Goal: Transaction & Acquisition: Book appointment/travel/reservation

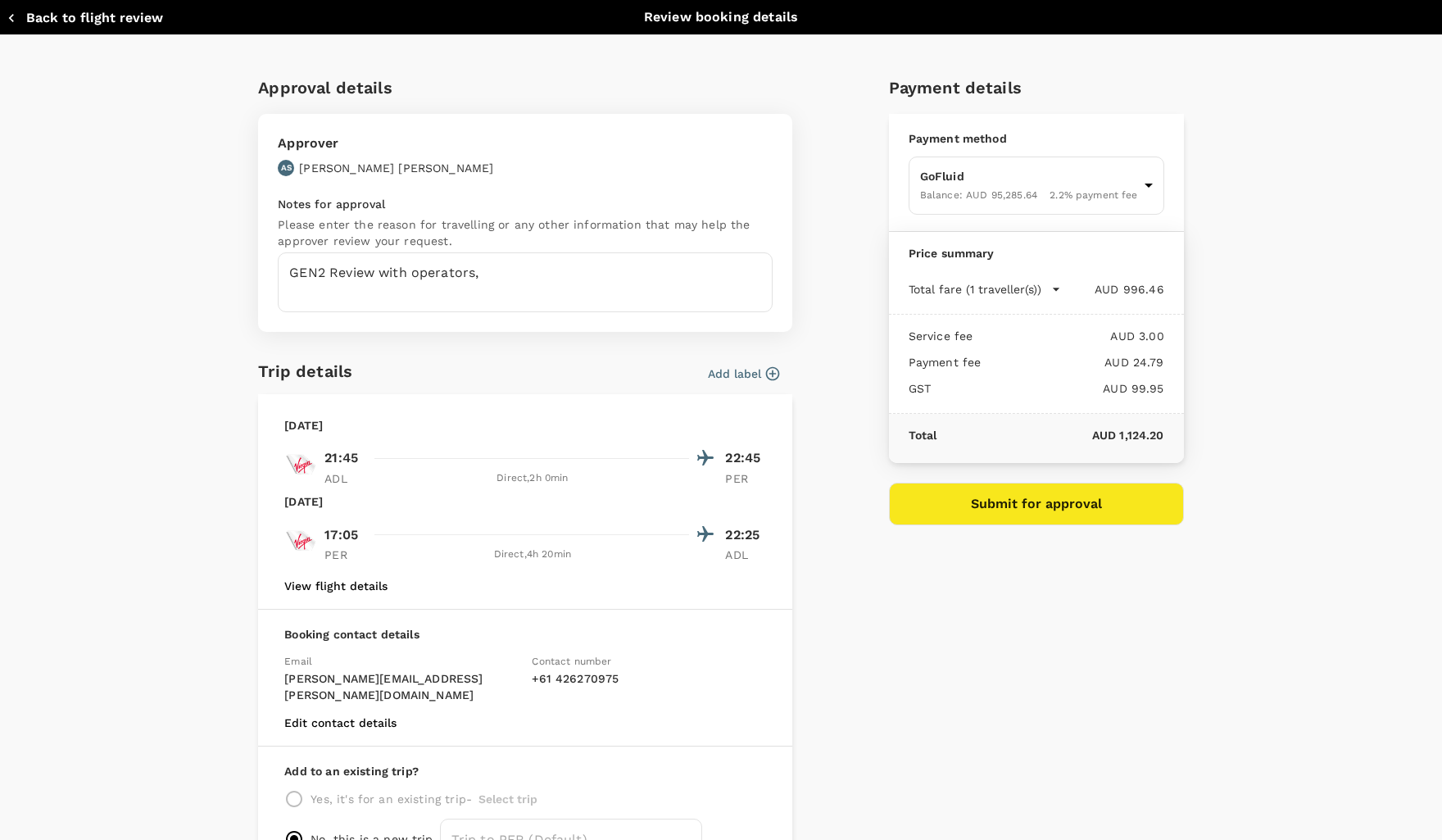
drag, startPoint x: 813, startPoint y: 435, endPoint x: 249, endPoint y: 102, distance: 655.0
click at [813, 435] on div "Approval details Approver AS [PERSON_NAME] Notes for approval Please enter the …" at bounding box center [714, 468] width 938 height 814
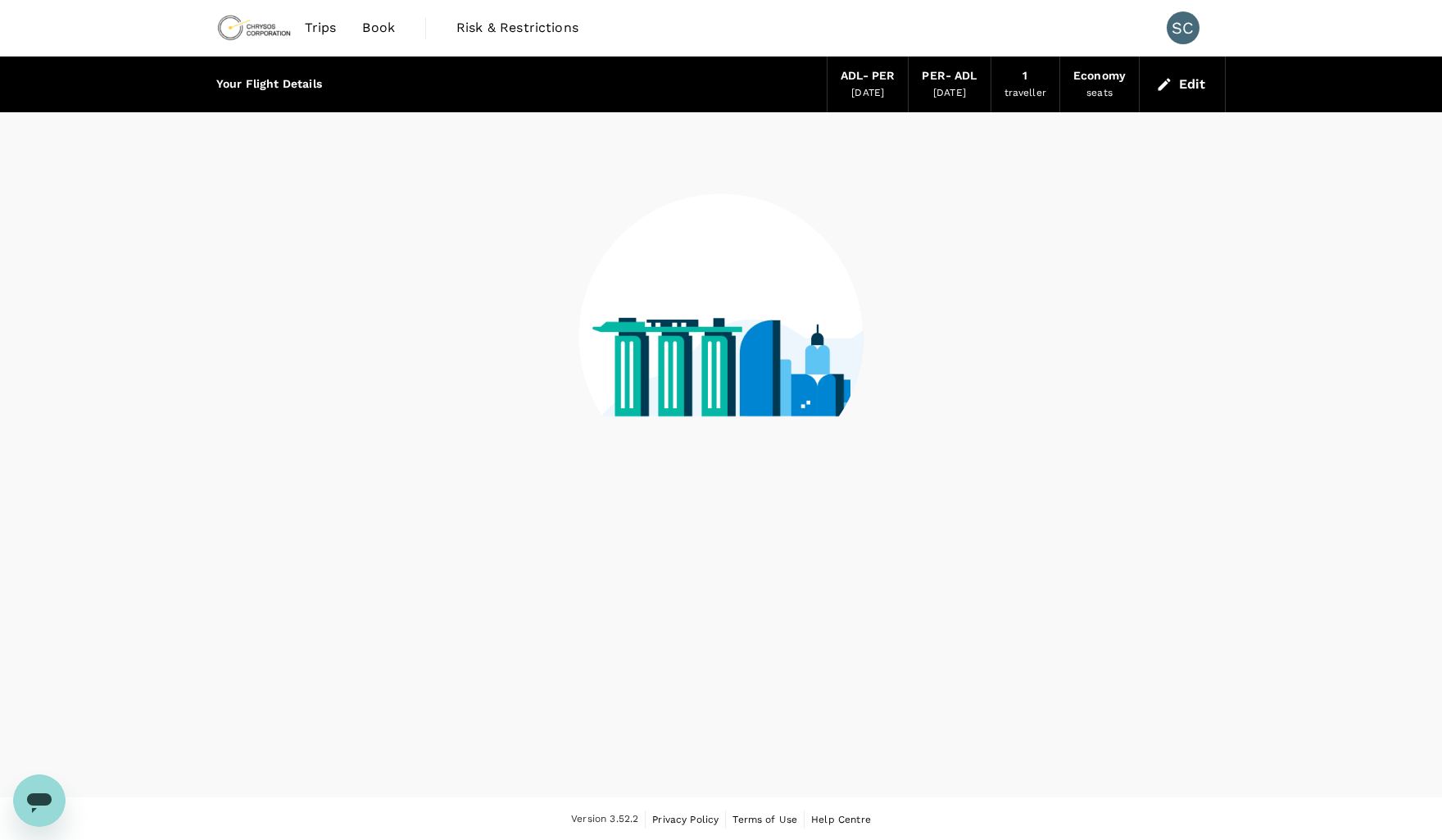
scroll to position [2, 0]
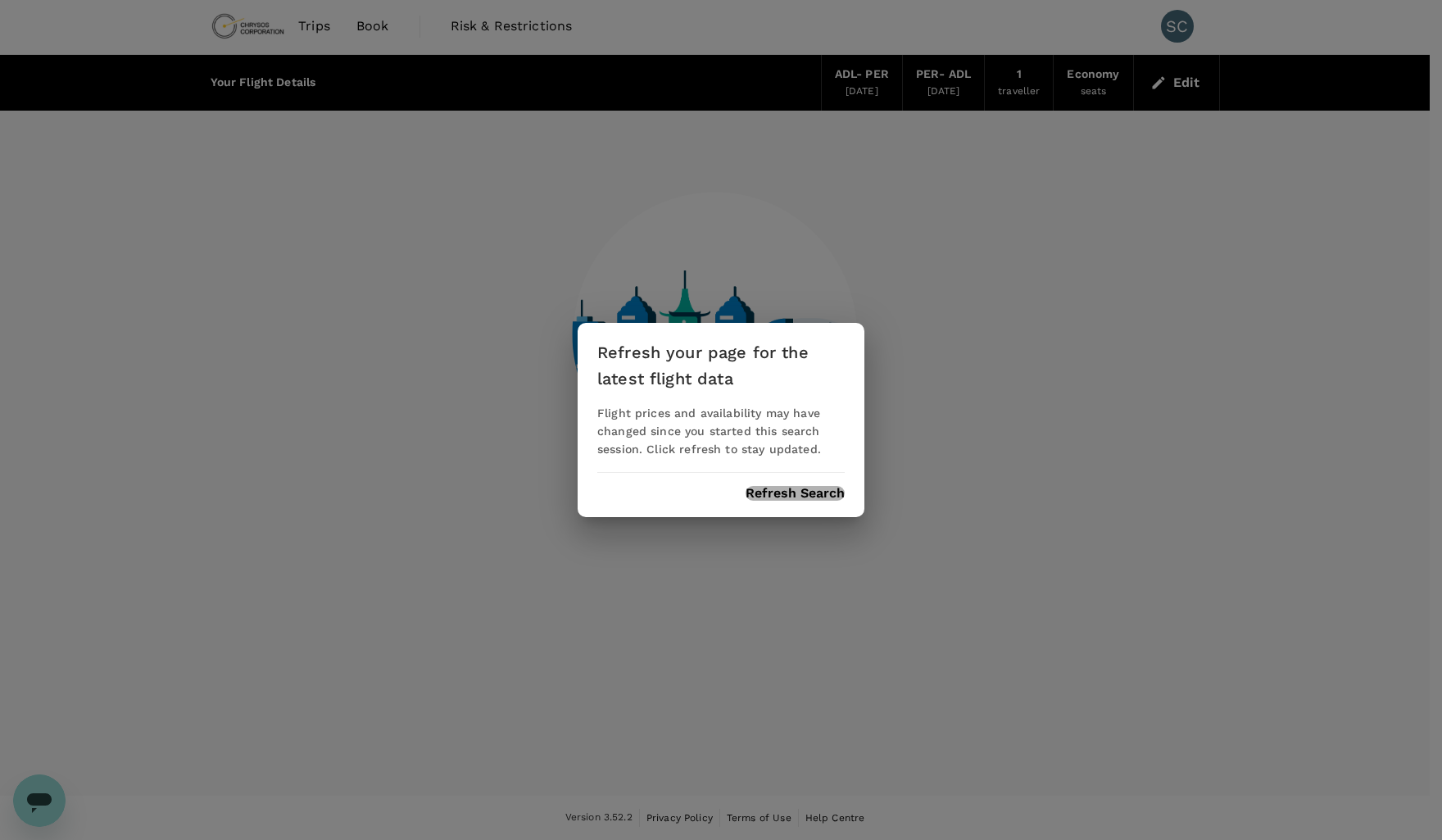
click at [794, 490] on button "Refresh Search" at bounding box center [796, 493] width 99 height 15
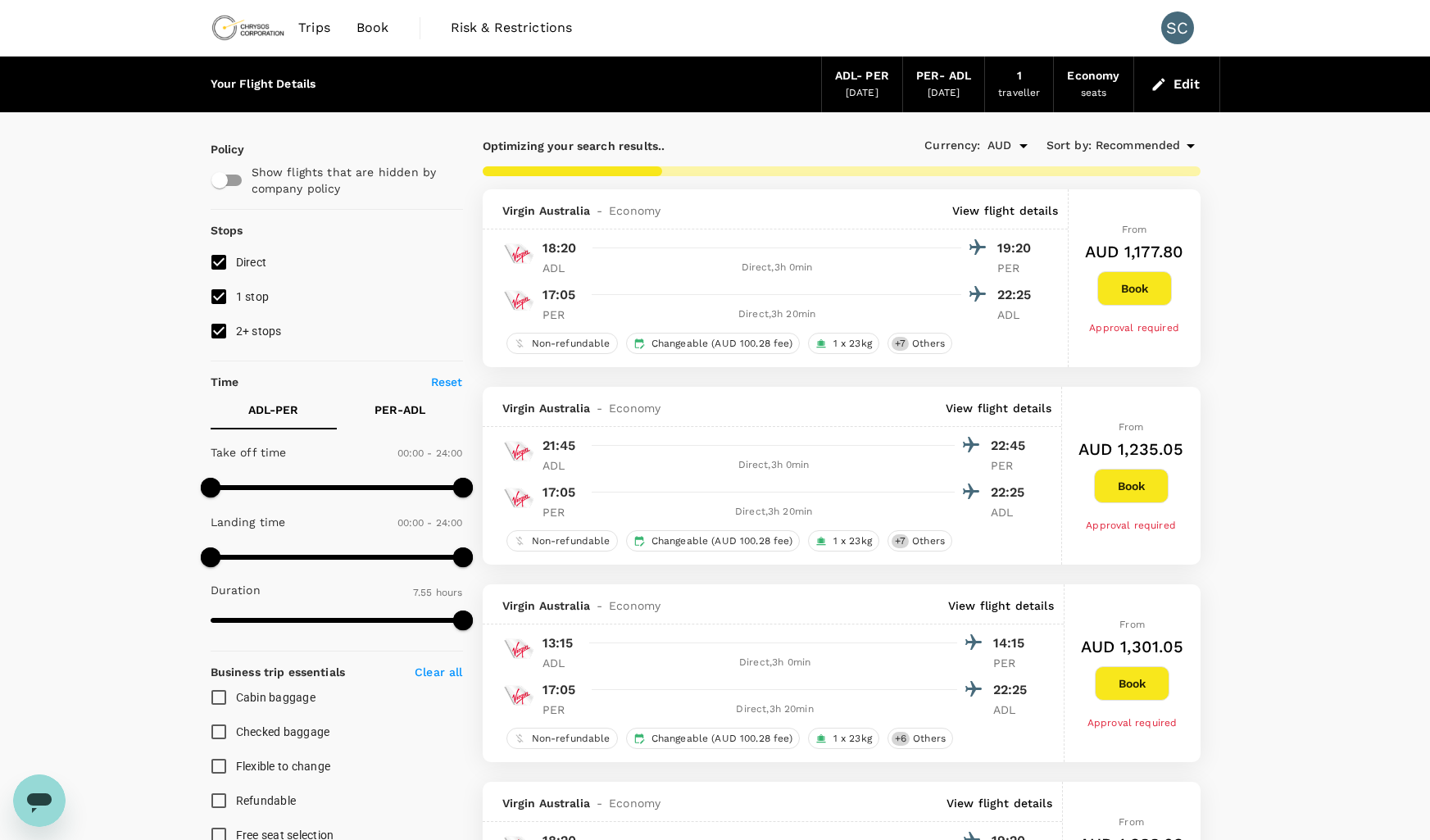
type input "1040"
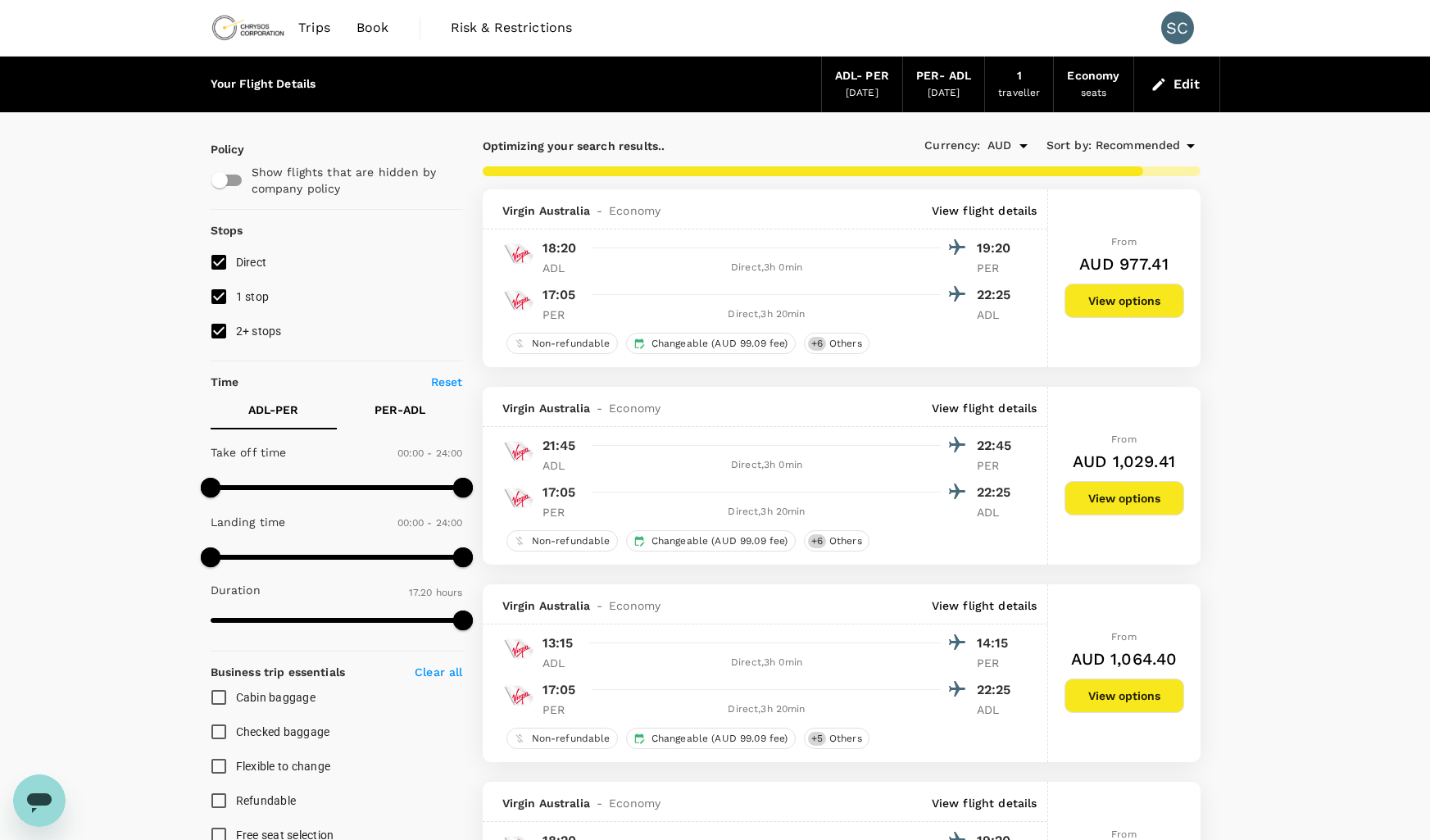
click at [1113, 497] on button "View options" at bounding box center [1124, 498] width 120 height 35
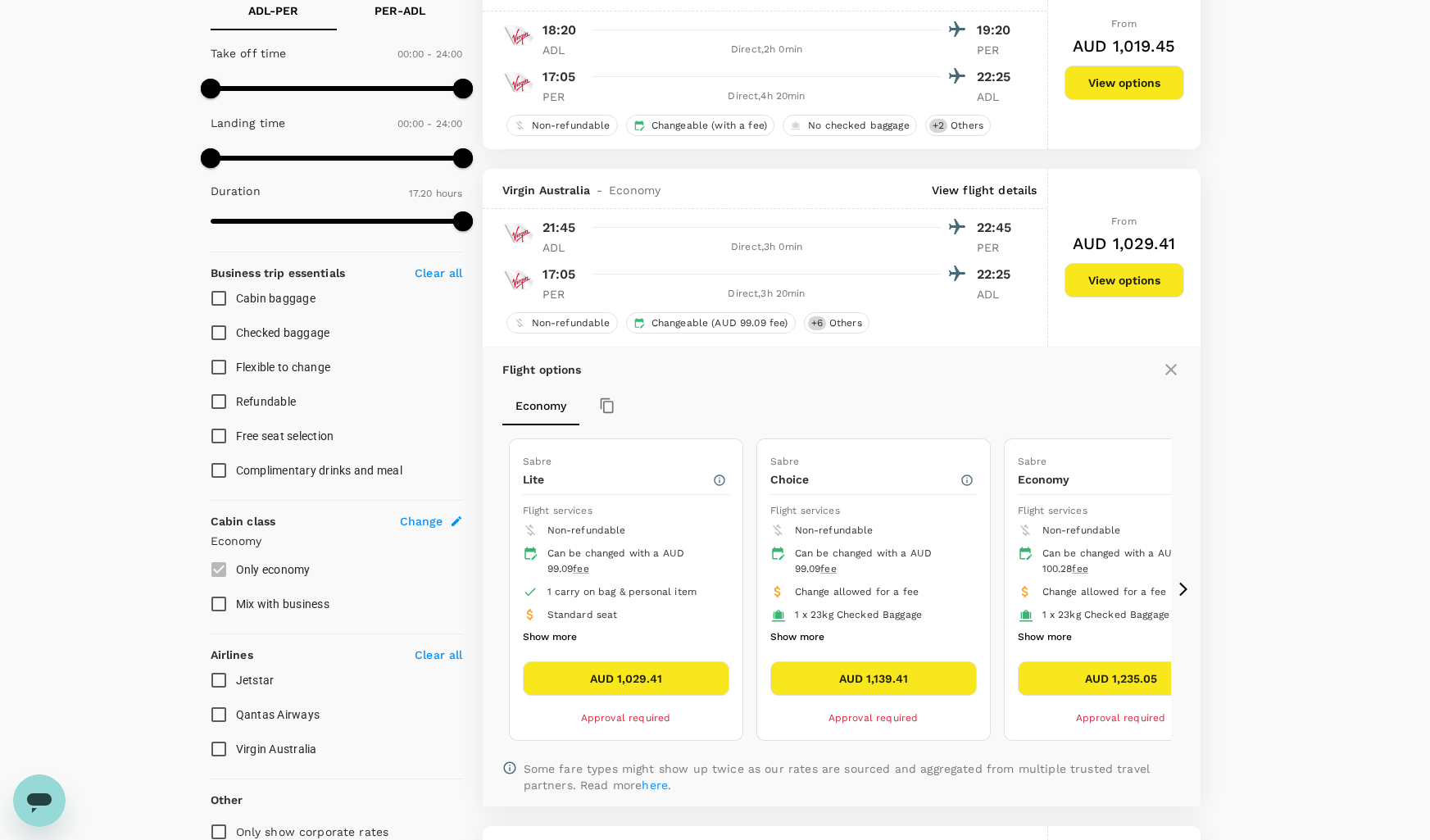
scroll to position [410, 0]
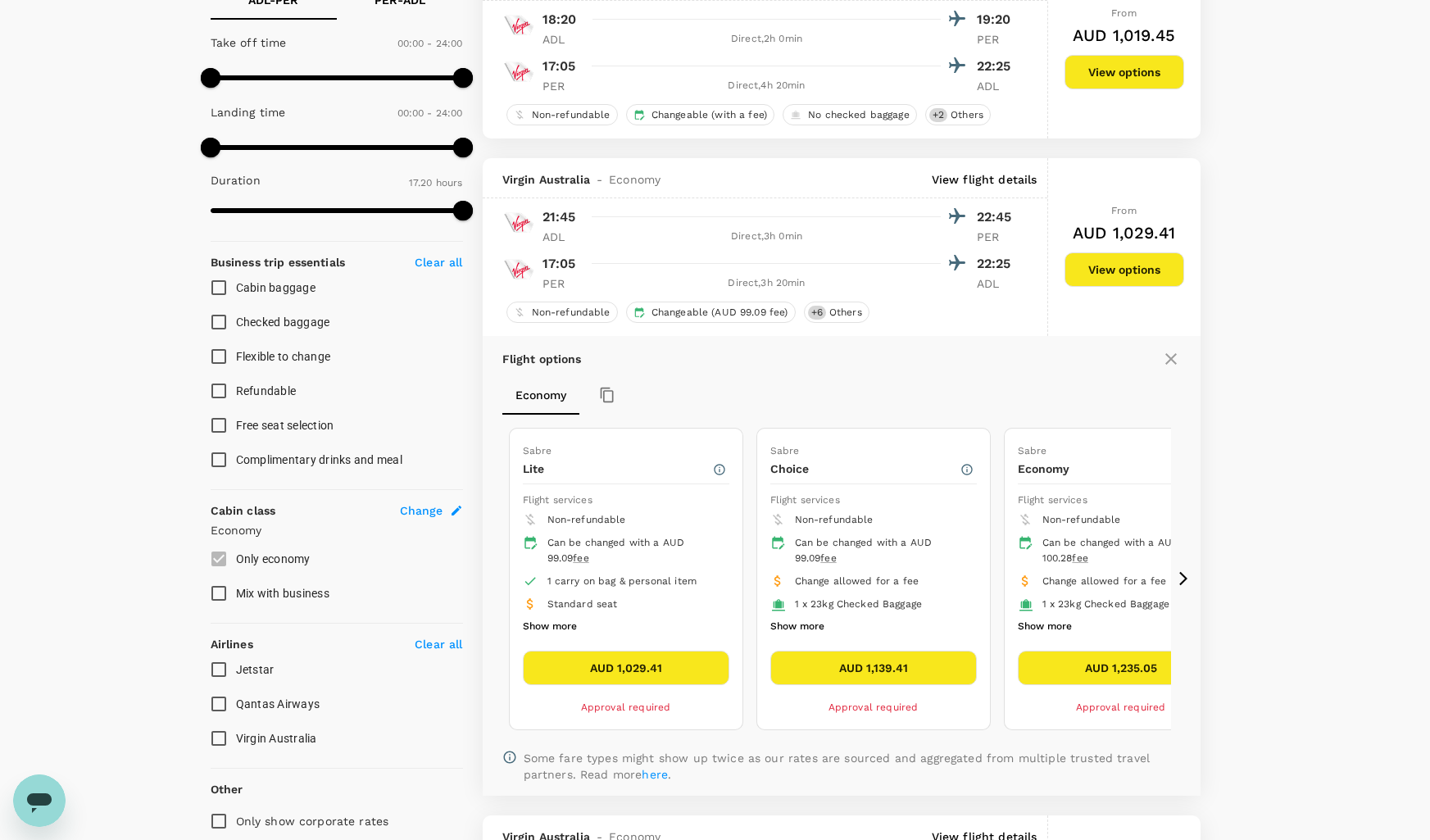
click at [898, 667] on button "AUD 1,139.41" at bounding box center [873, 667] width 207 height 35
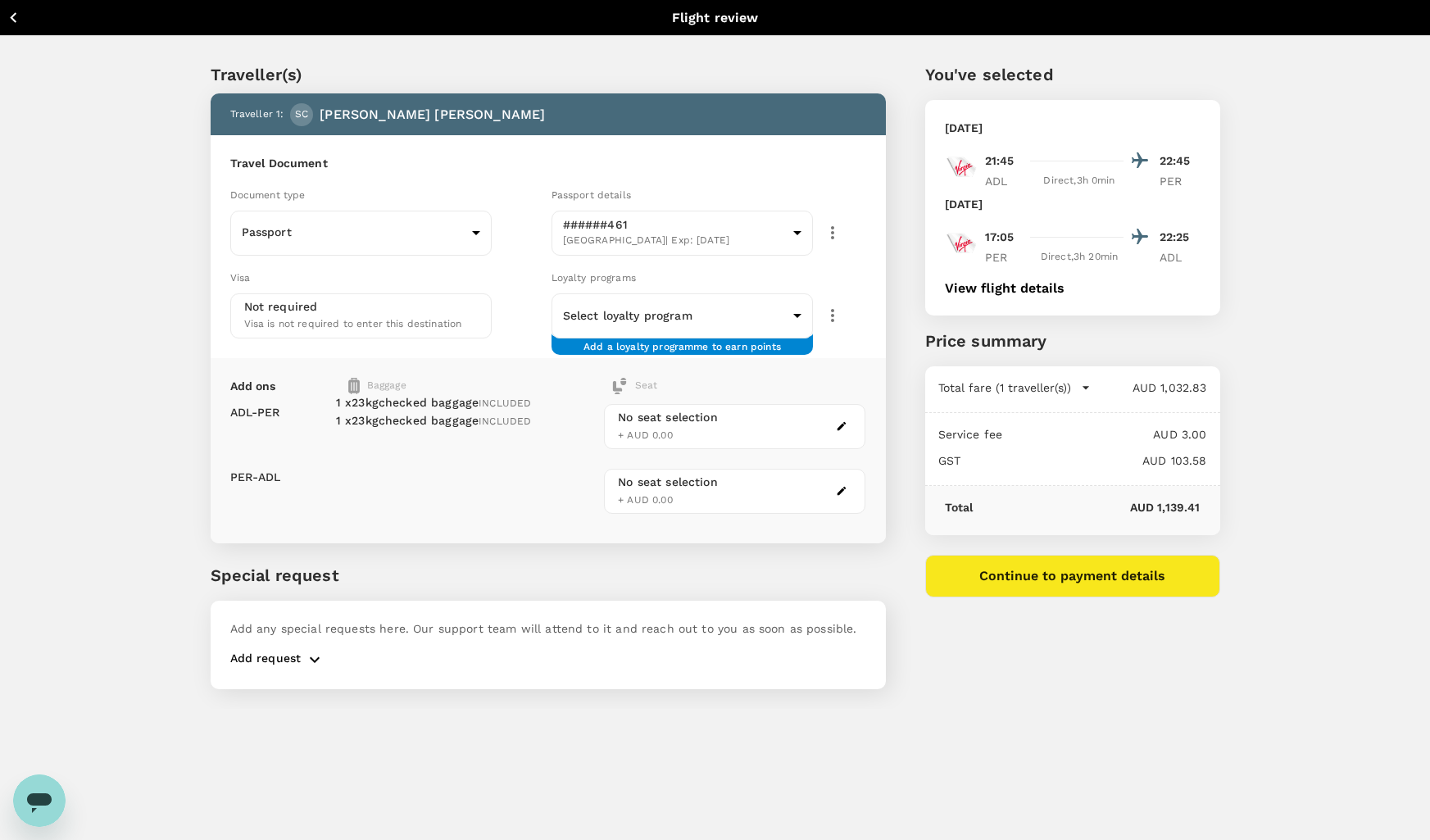
click at [1111, 577] on button "Continue to payment details" at bounding box center [1072, 575] width 295 height 42
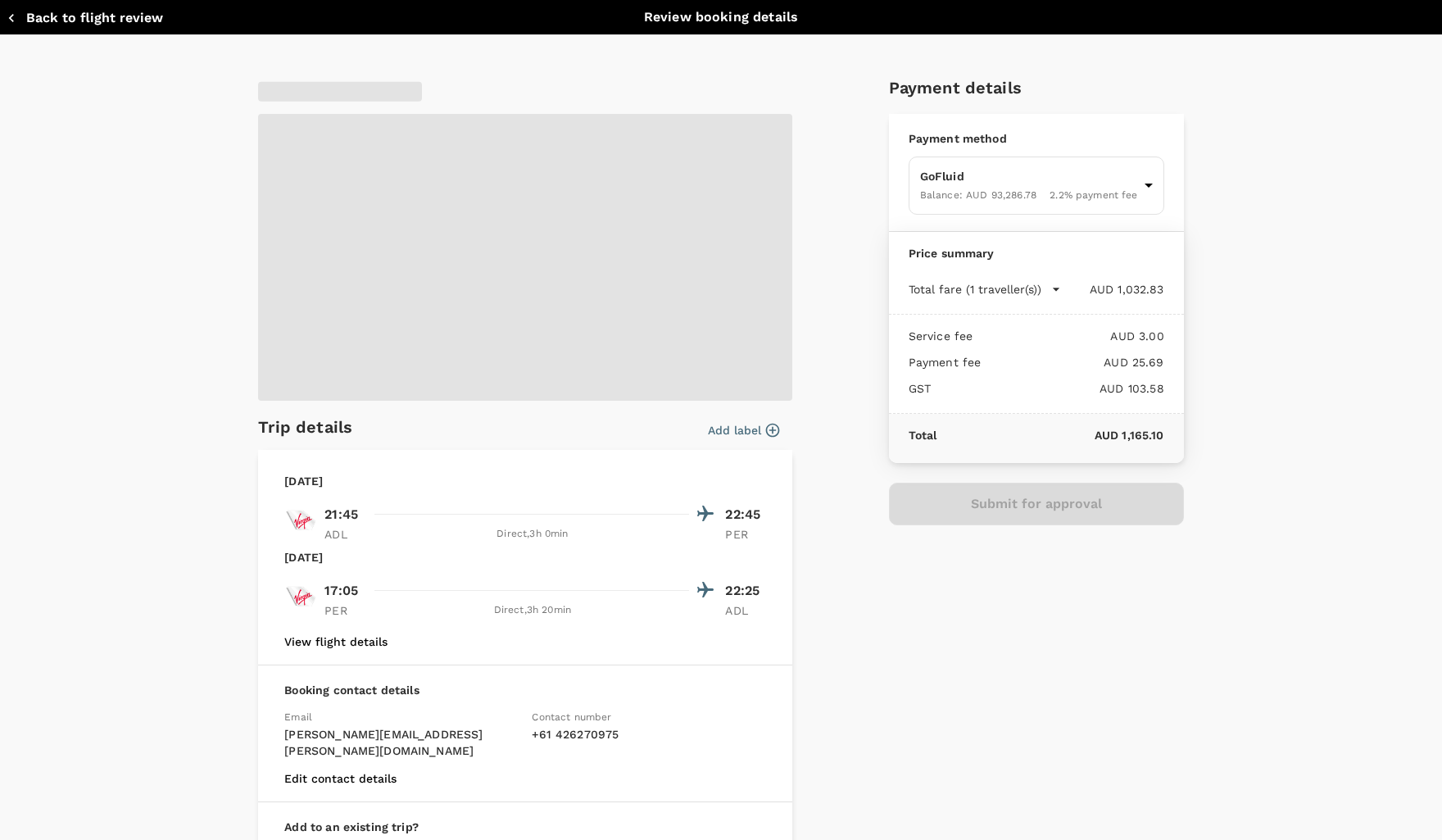
click at [833, 535] on div "Trip details Add label [DATE] 21:45 22:45 ADL Direct , 3h 0min PER [DATE] 17:05…" at bounding box center [714, 496] width 938 height 871
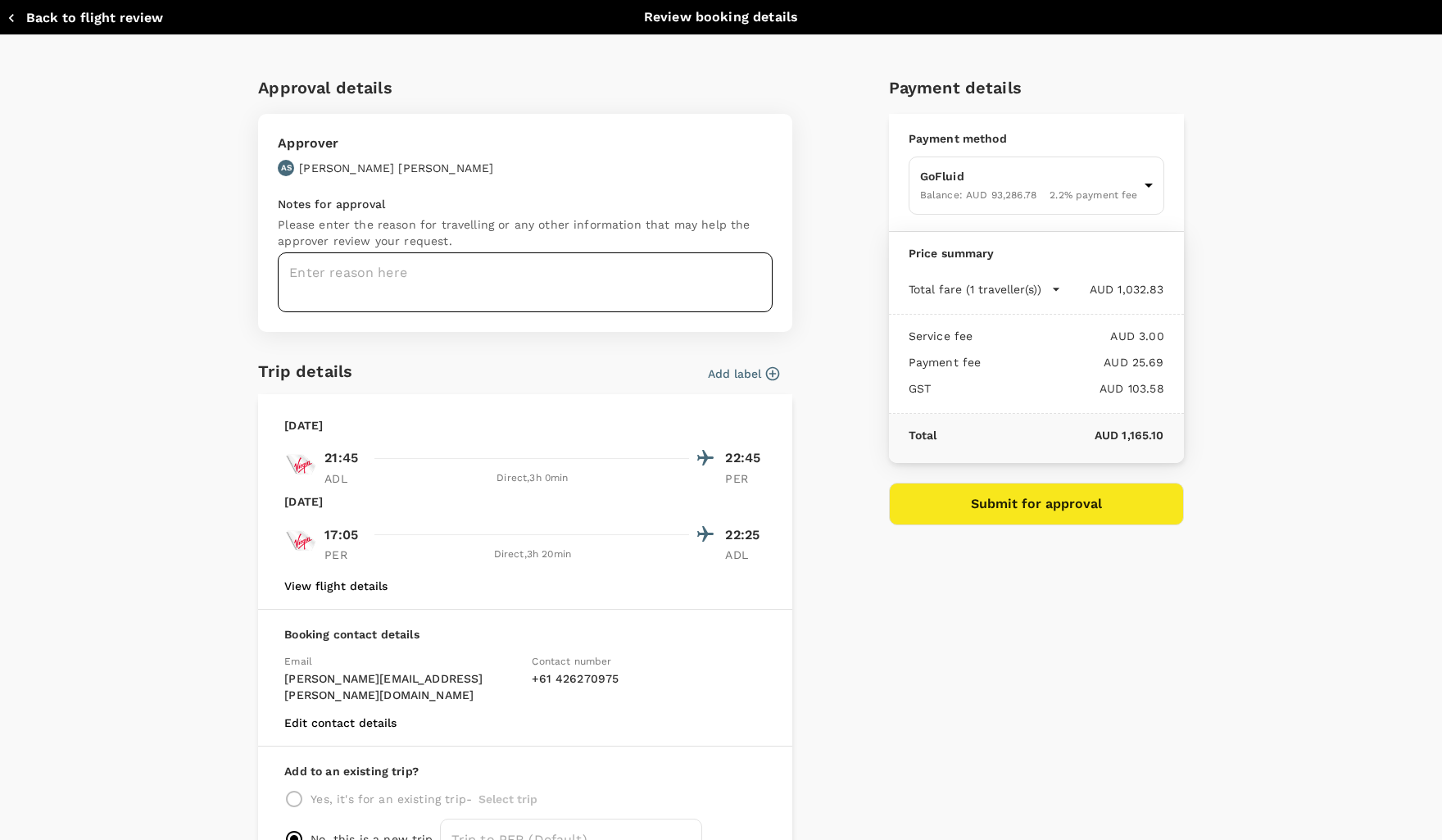
click at [359, 273] on textarea at bounding box center [525, 282] width 495 height 60
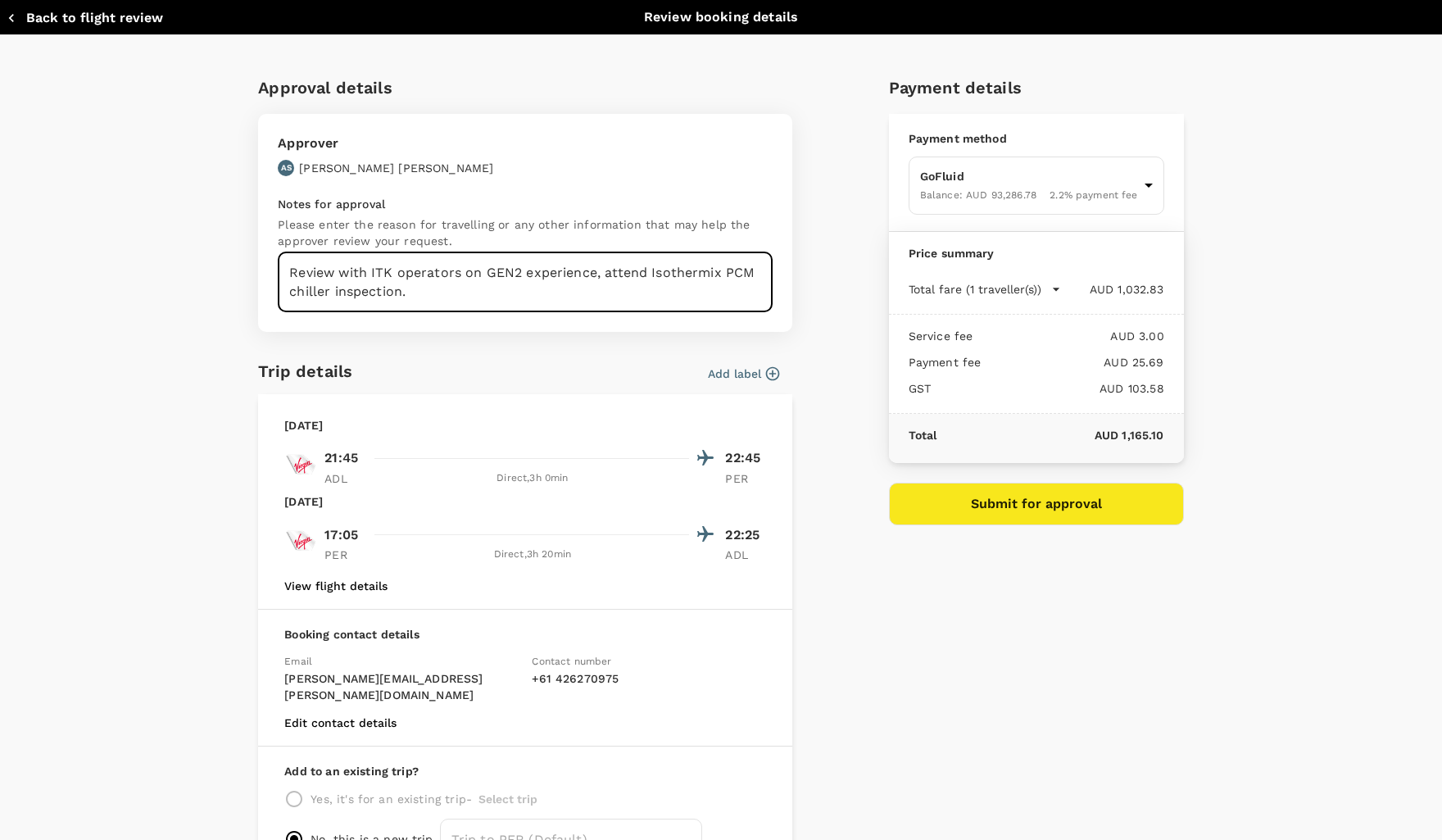
type textarea "Review with ITK operators on GEN2 experience, attend Isothermix PCM chiller ins…"
click at [813, 294] on div "Approval details Approver AS [PERSON_NAME] Notes for approval Please enter the …" at bounding box center [714, 468] width 938 height 814
click at [609, 299] on textarea "Review with ITK operators on GEN2 experience, attend Isothermix PCM chiller ins…" at bounding box center [525, 282] width 495 height 60
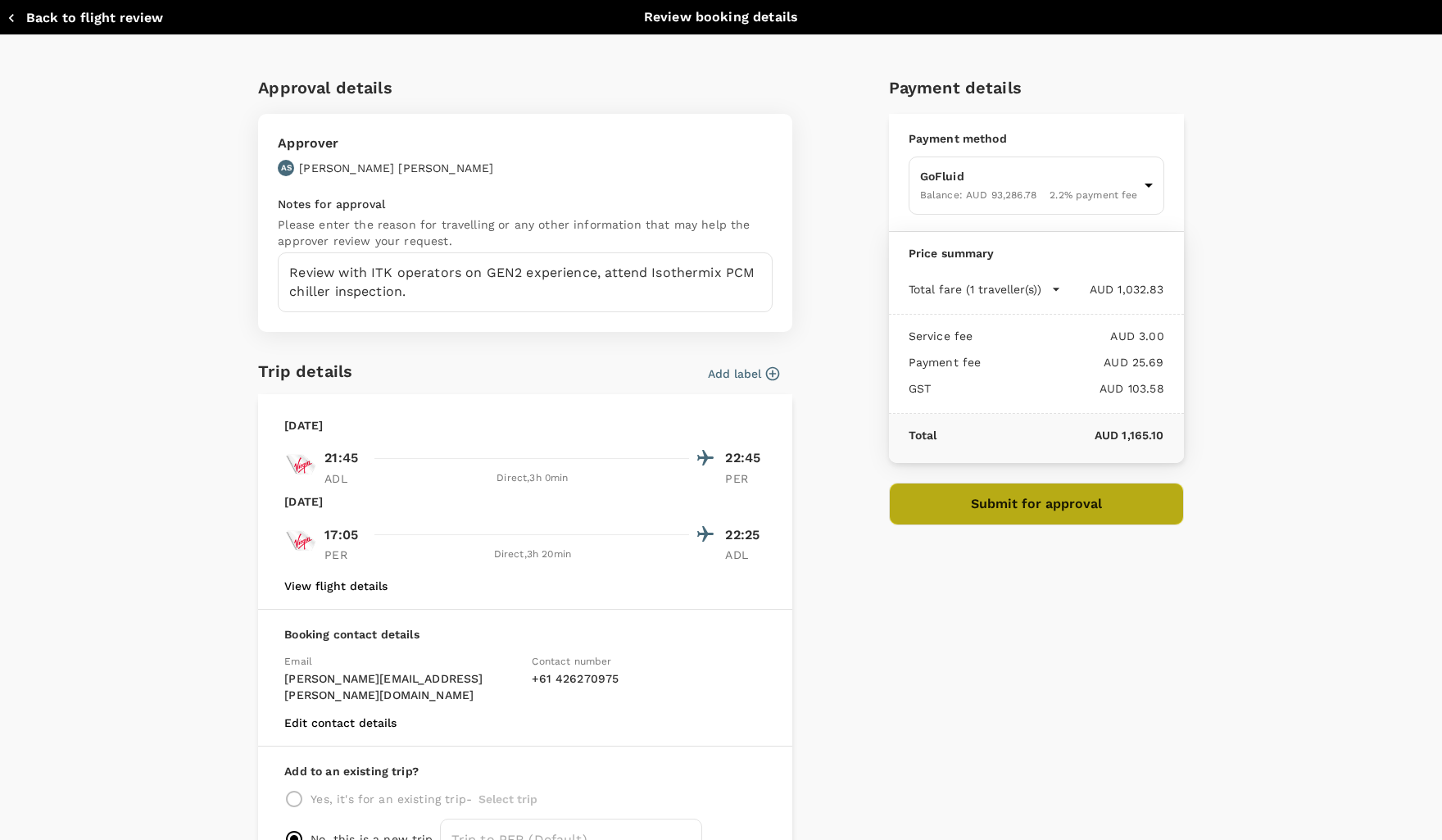
click at [1023, 500] on button "Submit for approval" at bounding box center [1037, 503] width 296 height 42
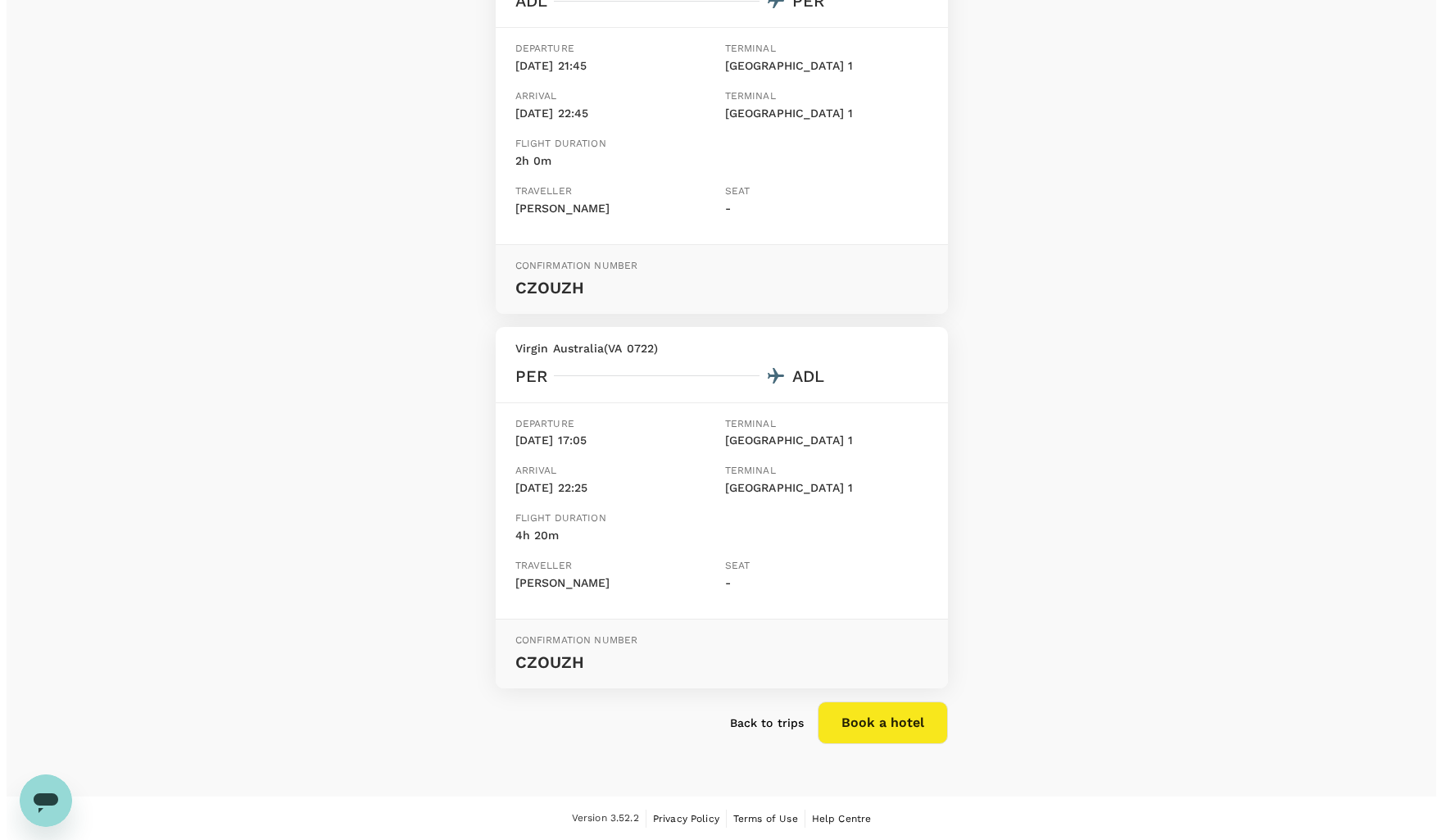
scroll to position [306, 0]
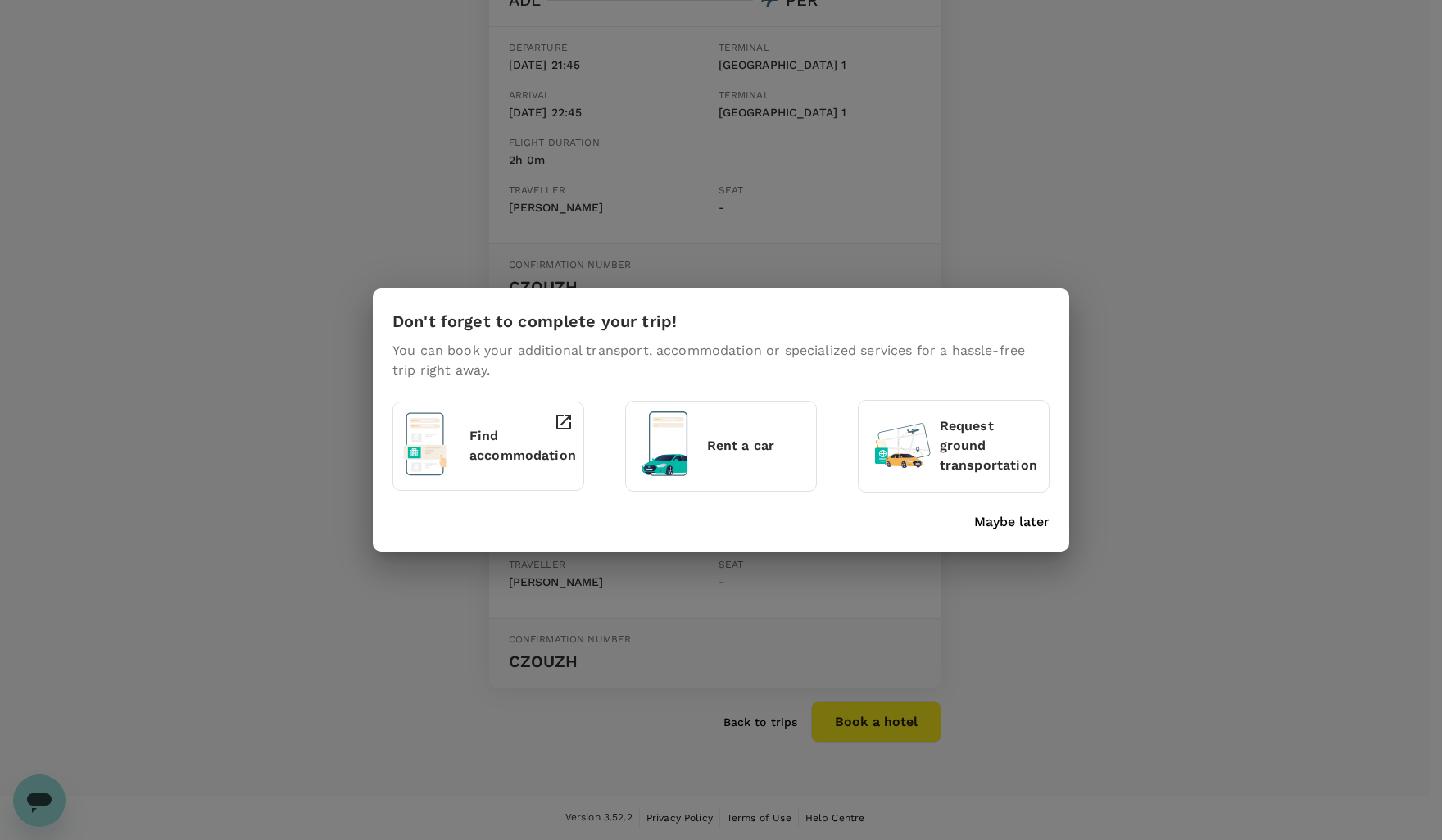
click at [899, 711] on div "Don't forget to complete your trip! You can book your additional transport, acc…" at bounding box center [721, 420] width 1442 height 840
click at [487, 450] on p "Find accommodation" at bounding box center [523, 446] width 107 height 40
click at [735, 449] on p "Rent a car" at bounding box center [757, 446] width 99 height 20
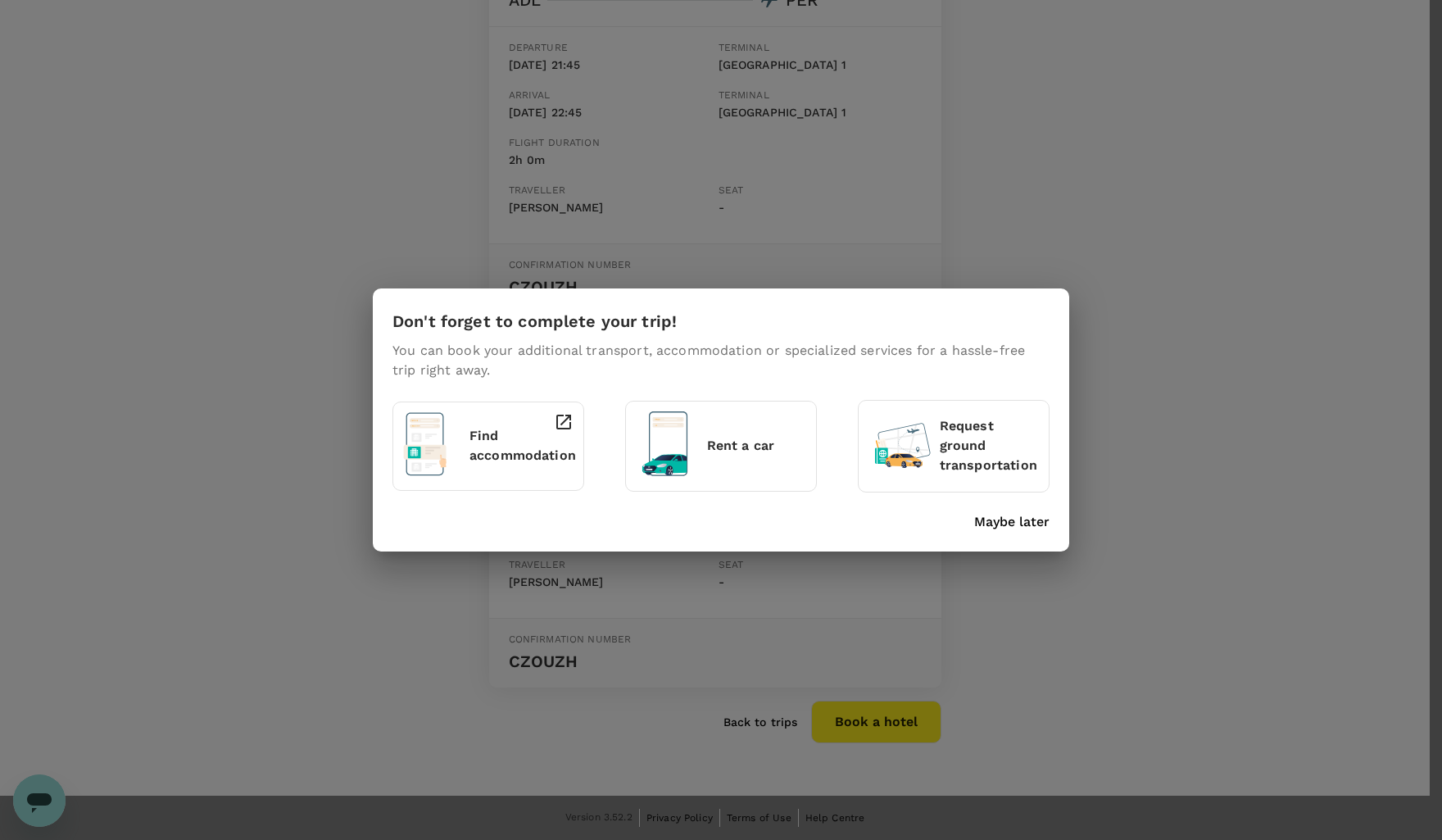
click at [1261, 0] on html "Trips Book Risk & Restrictions SC Your booking request has been sent for review…" at bounding box center [721, 745] width 1442 height 2103
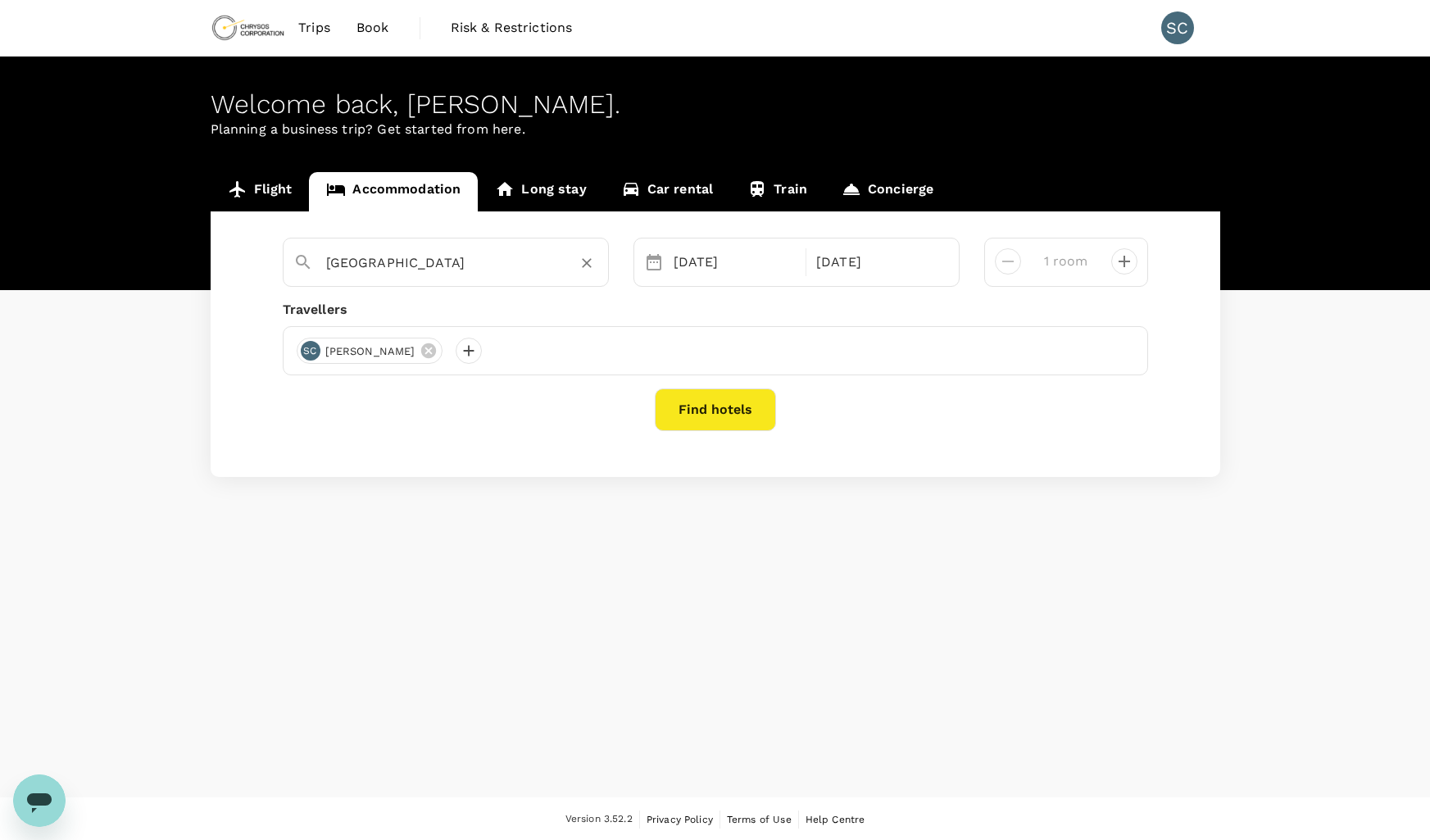
click at [395, 257] on input "[GEOGRAPHIC_DATA]" at bounding box center [439, 263] width 226 height 26
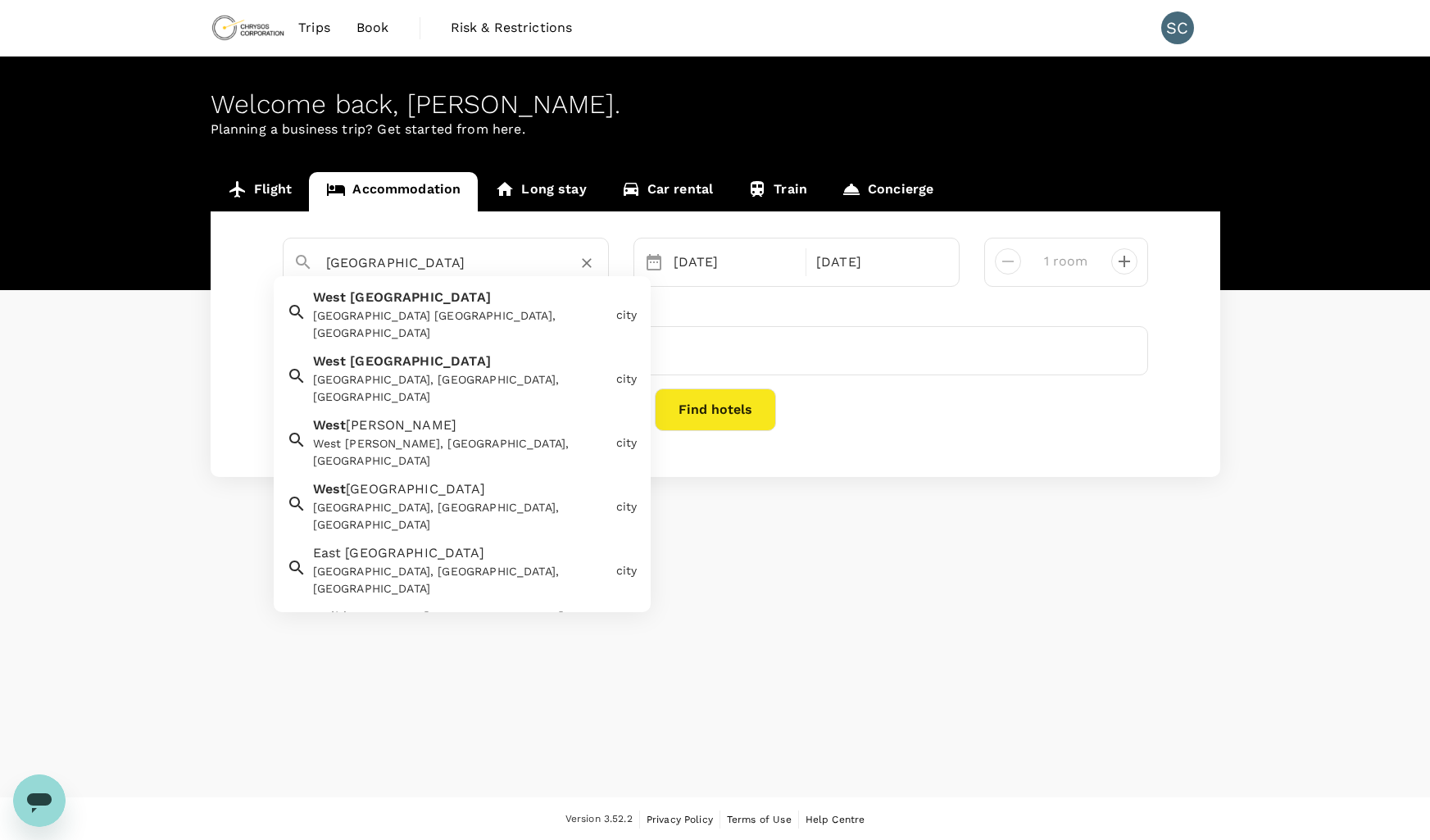
type input "[GEOGRAPHIC_DATA]"
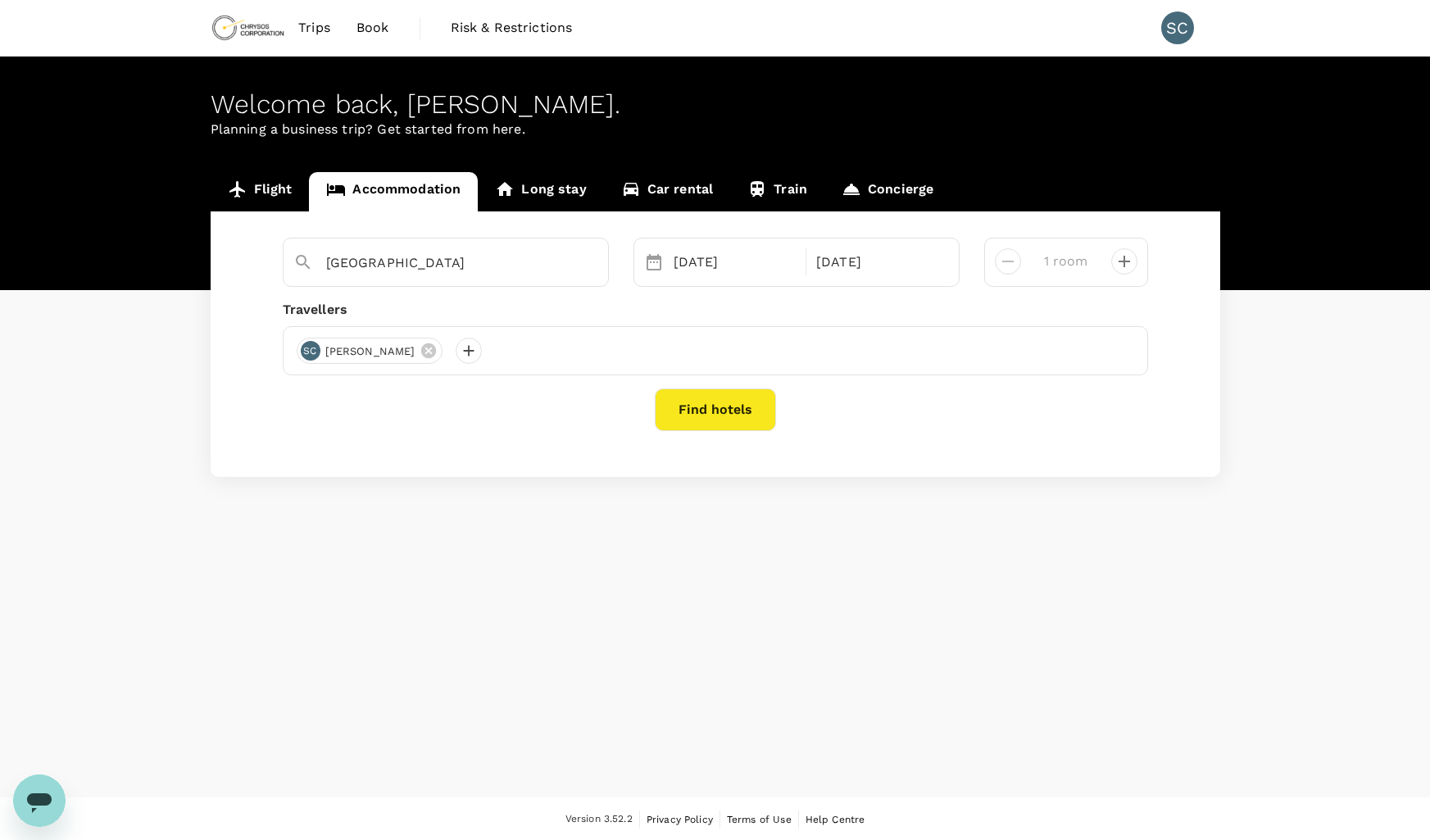
click at [845, 555] on div "Welcome back , Scott . Planning a business trip? Get started from here. Flight …" at bounding box center [715, 427] width 1430 height 741
click at [714, 407] on button "Find hotels" at bounding box center [715, 409] width 122 height 42
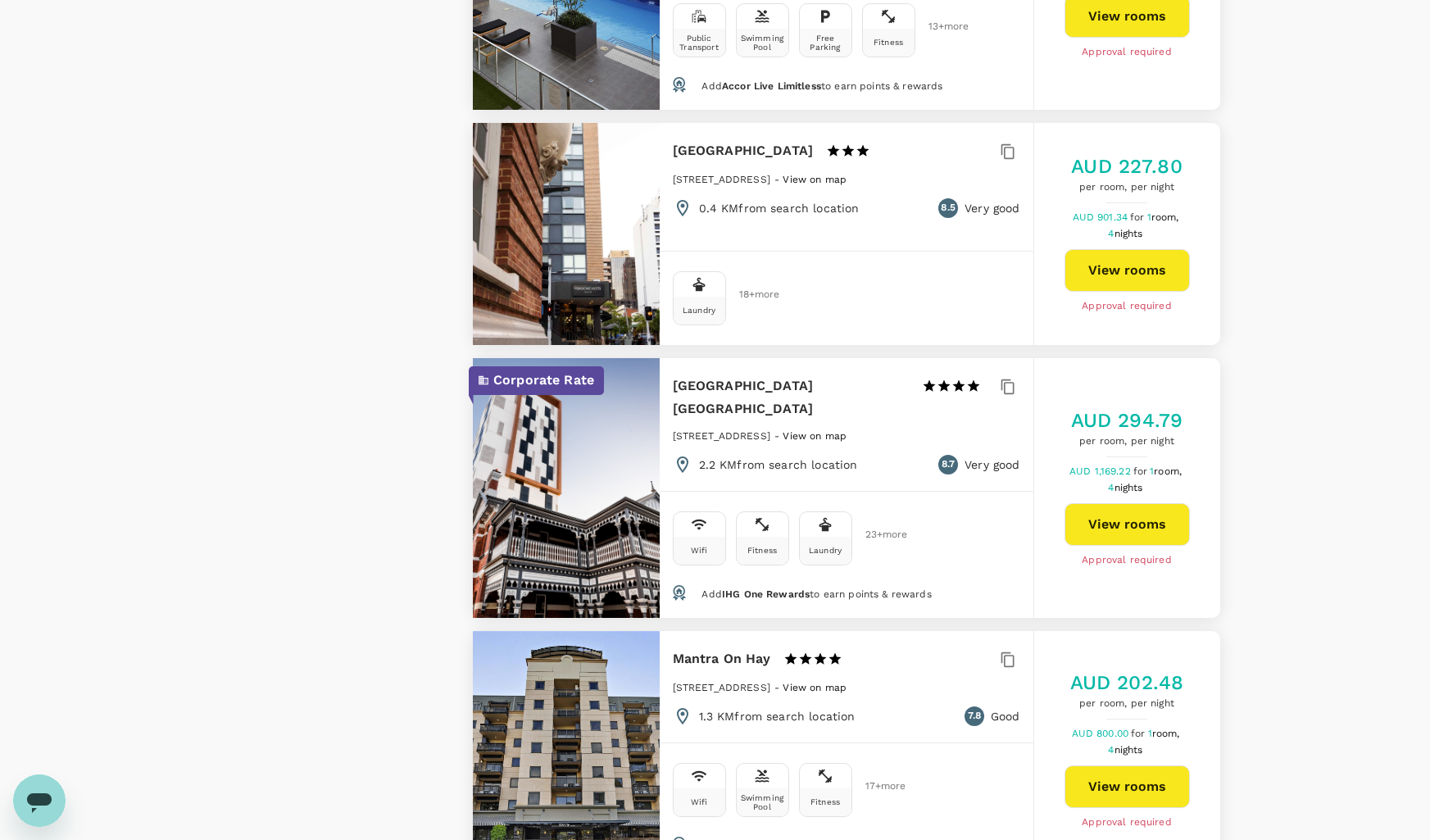
scroll to position [2295, 0]
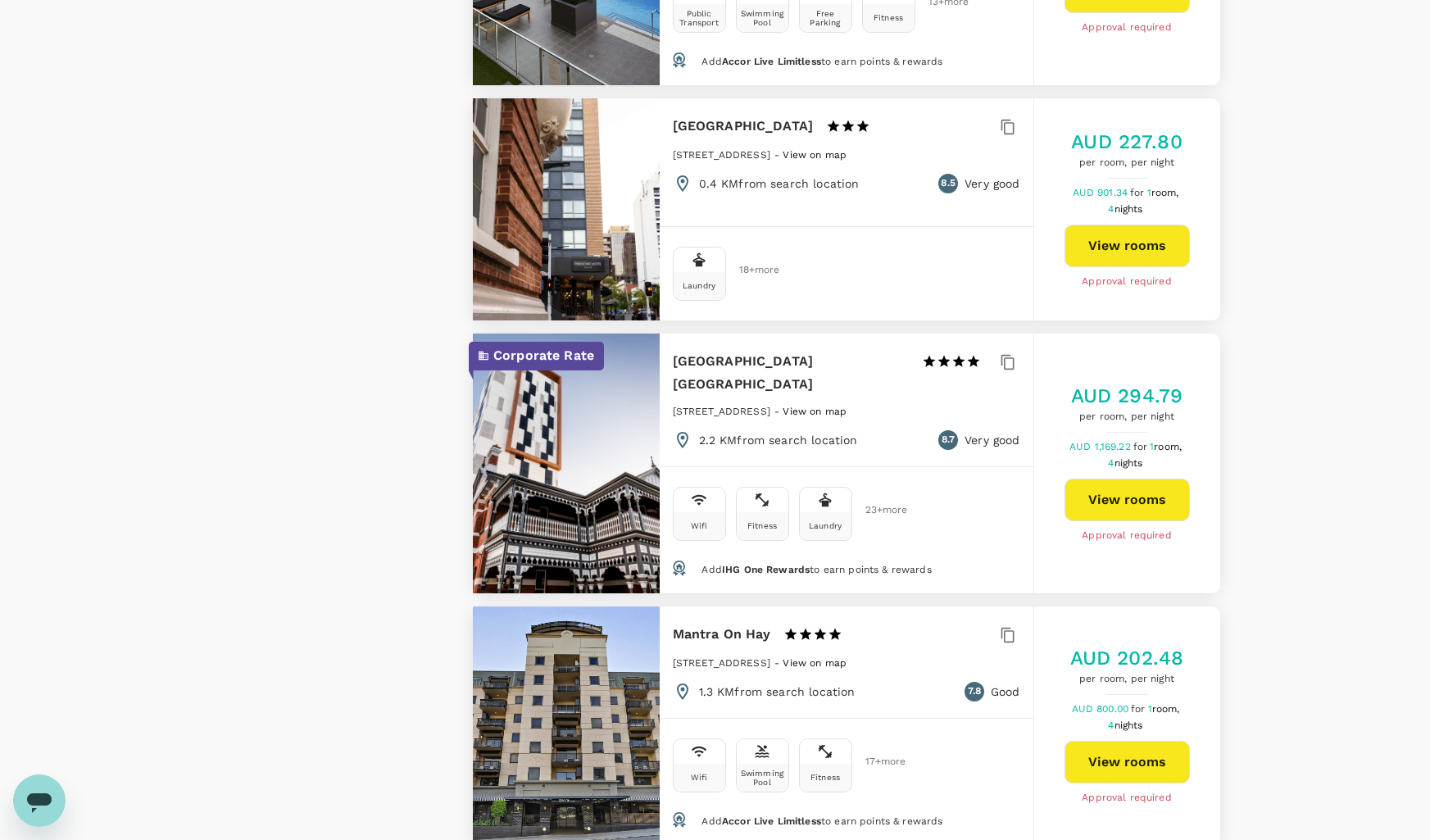
click at [1305, 242] on div "View on map Policy Show accommodations that are hidden by company policy Price …" at bounding box center [715, 428] width 1430 height 5171
click at [1384, 219] on div "View on map Policy Show accommodations that are hidden by company policy Price …" at bounding box center [715, 428] width 1430 height 5171
type input "594.81"
click at [1151, 478] on button "View rooms" at bounding box center [1127, 499] width 126 height 42
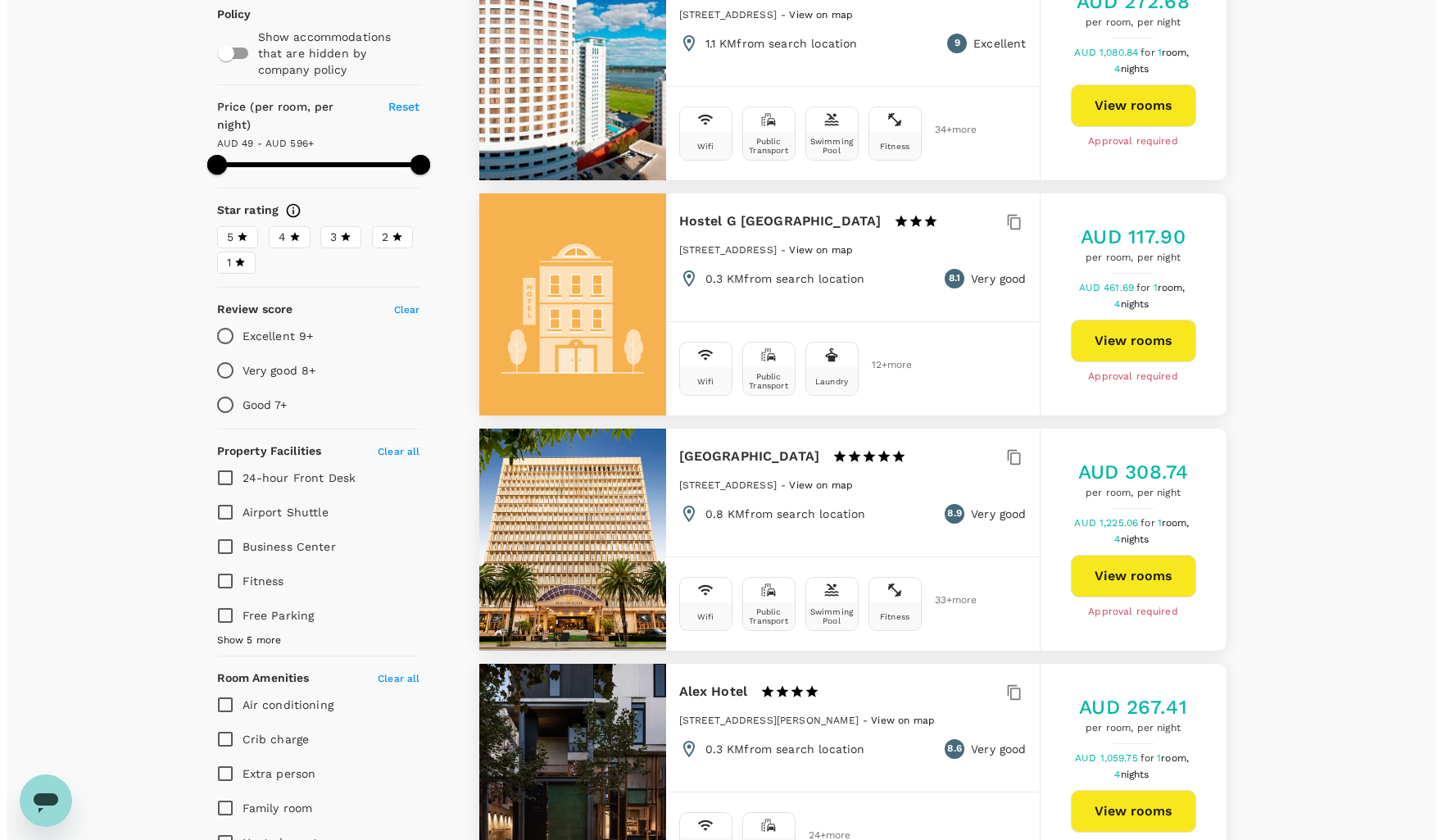
scroll to position [0, 0]
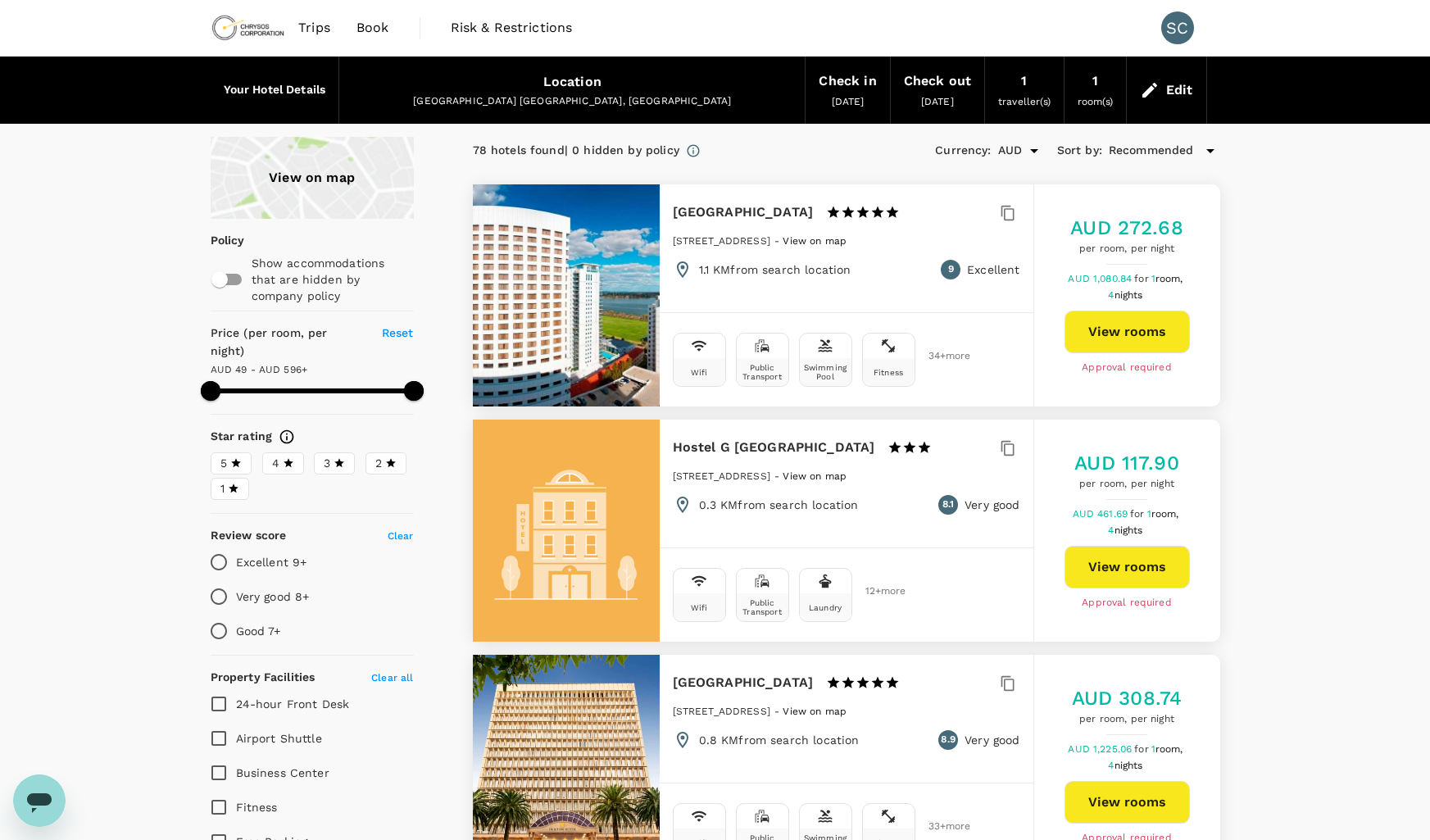
click at [245, 31] on img at bounding box center [248, 28] width 75 height 36
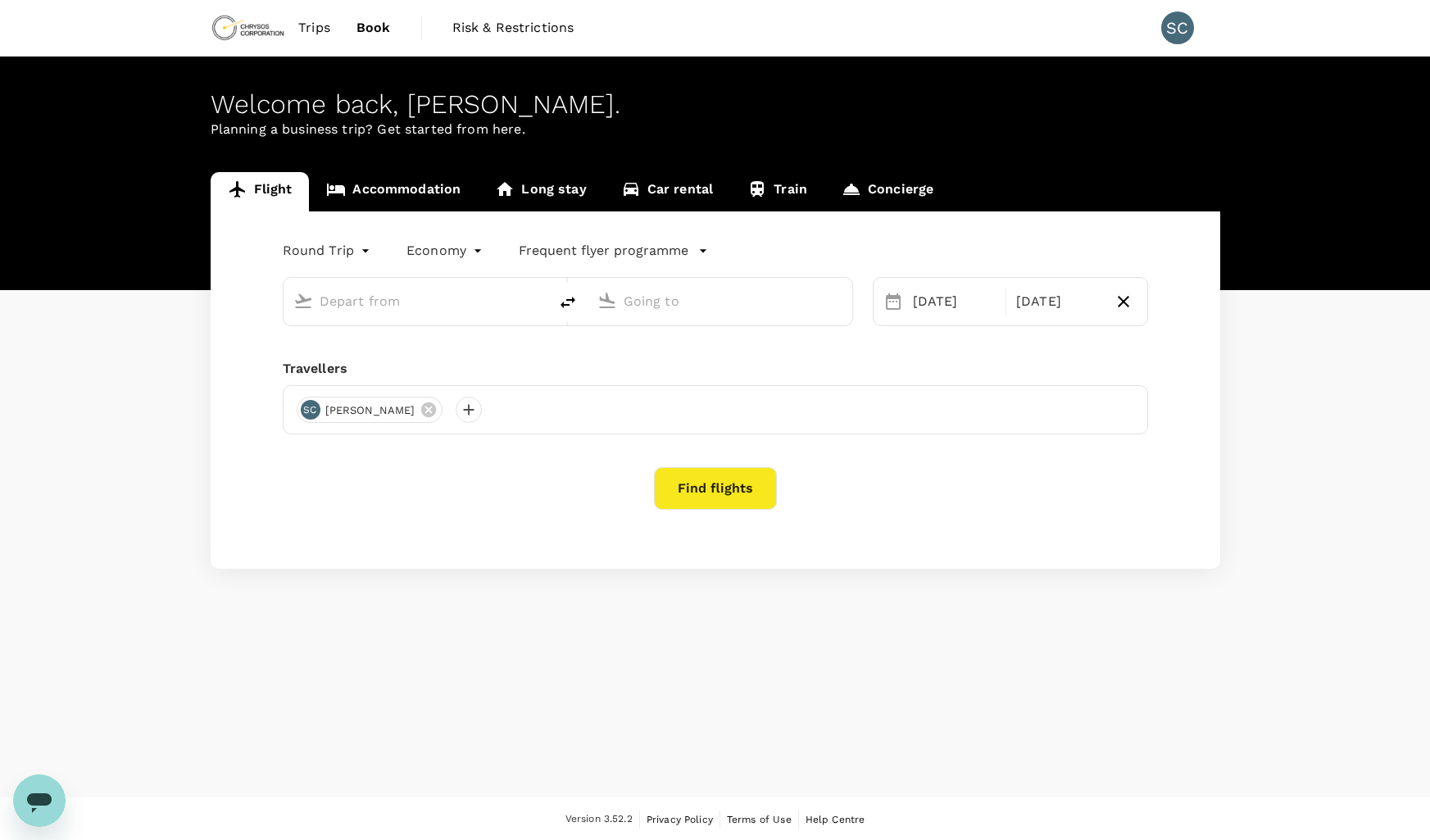
type input "Adelaide (ADL)"
type input "Perth (PER)"
type input "Adelaide (ADL)"
type input "Perth (PER)"
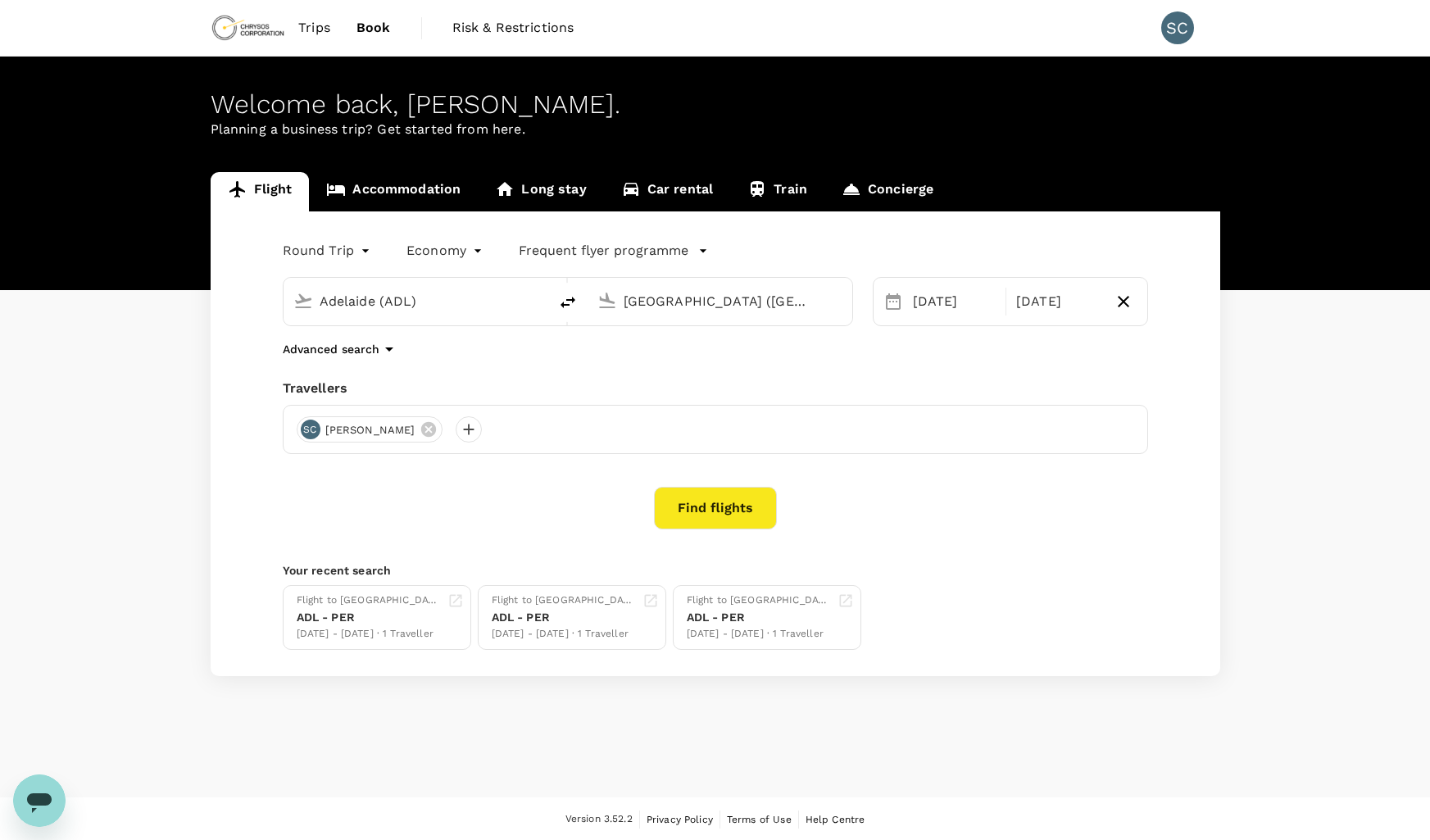
click at [891, 195] on link "Concierge" at bounding box center [887, 192] width 126 height 40
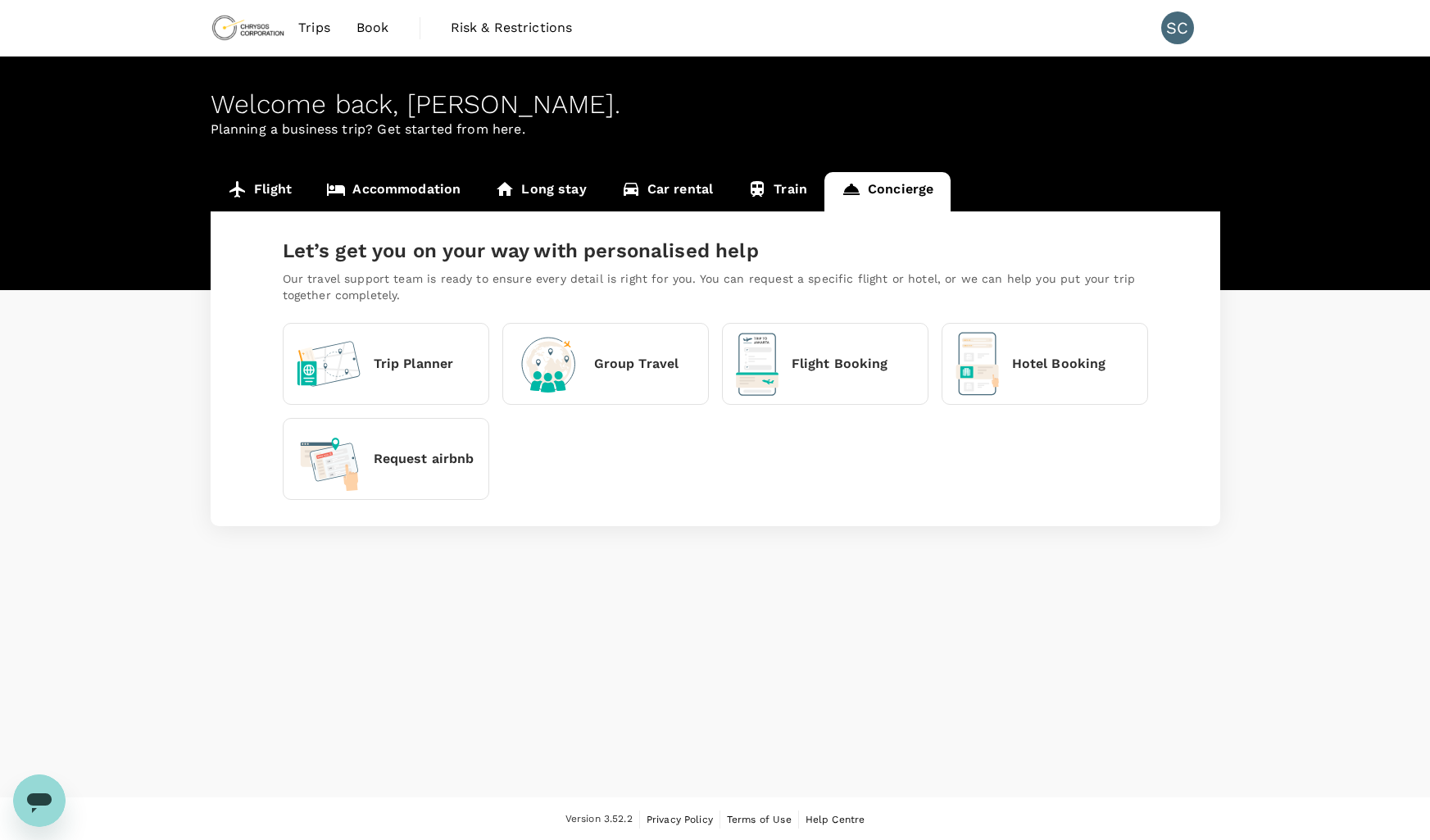
click at [1073, 375] on div "Hotel Booking" at bounding box center [1031, 364] width 151 height 64
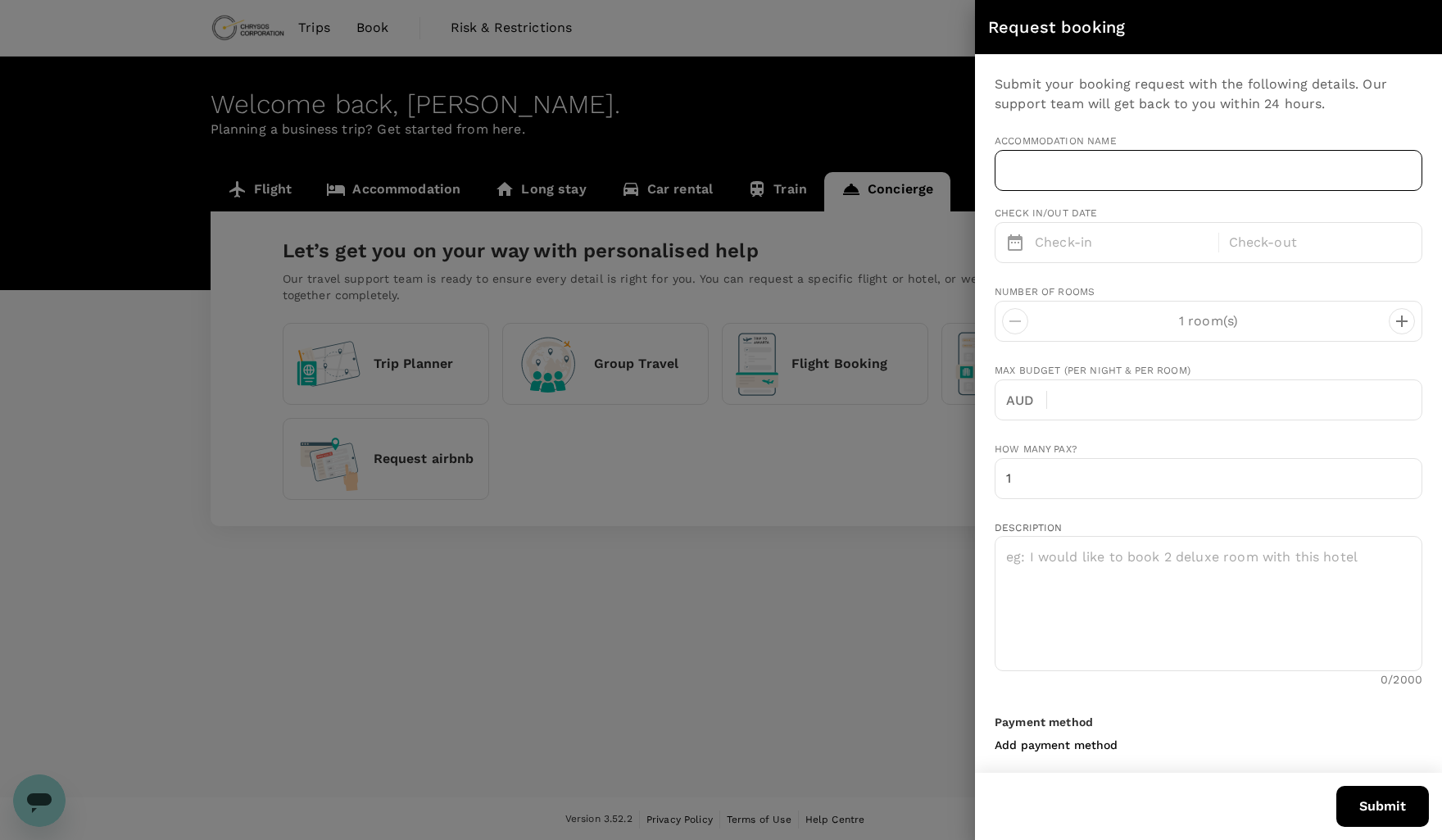
click at [1039, 178] on input "text" at bounding box center [1209, 170] width 428 height 41
type input "[PERSON_NAME][EMAIL_ADDRESS][PERSON_NAME][DOMAIN_NAME]"
type input "61"
type input "426270975"
type input "Holiday Inn West Perth"
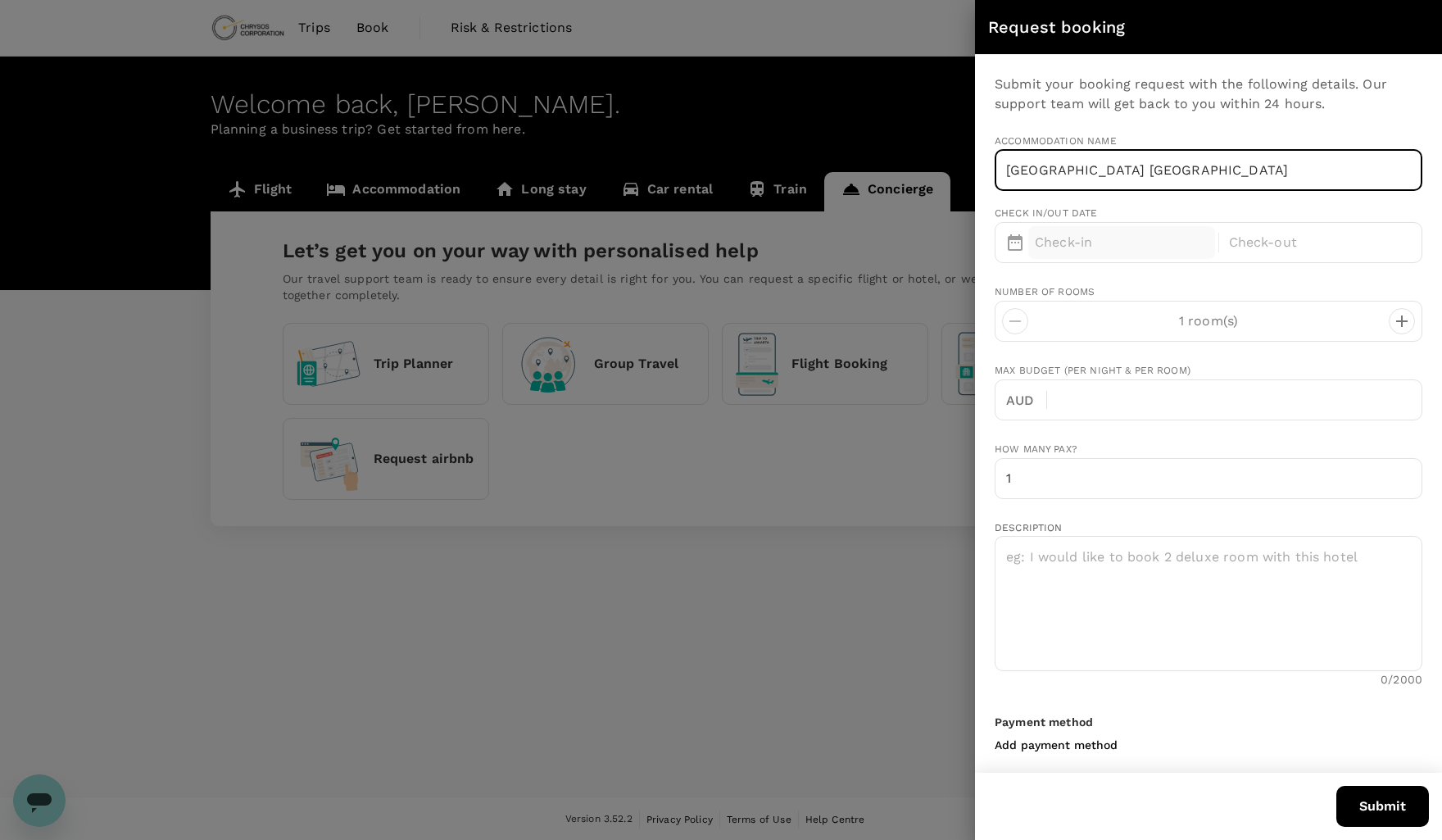
click at [1118, 244] on p "Check-in" at bounding box center [1122, 242] width 174 height 20
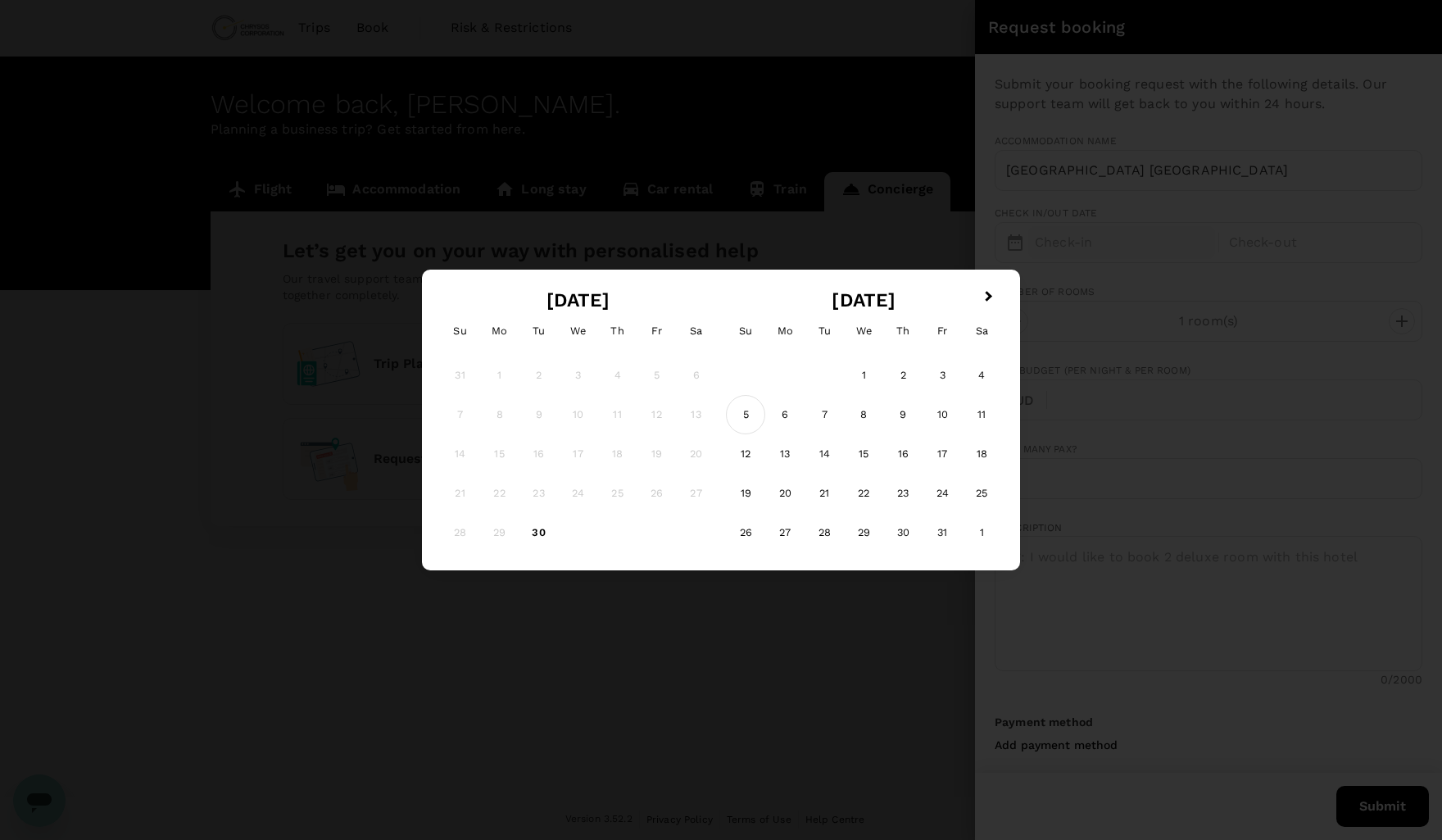
click at [740, 420] on div "5" at bounding box center [746, 415] width 40 height 40
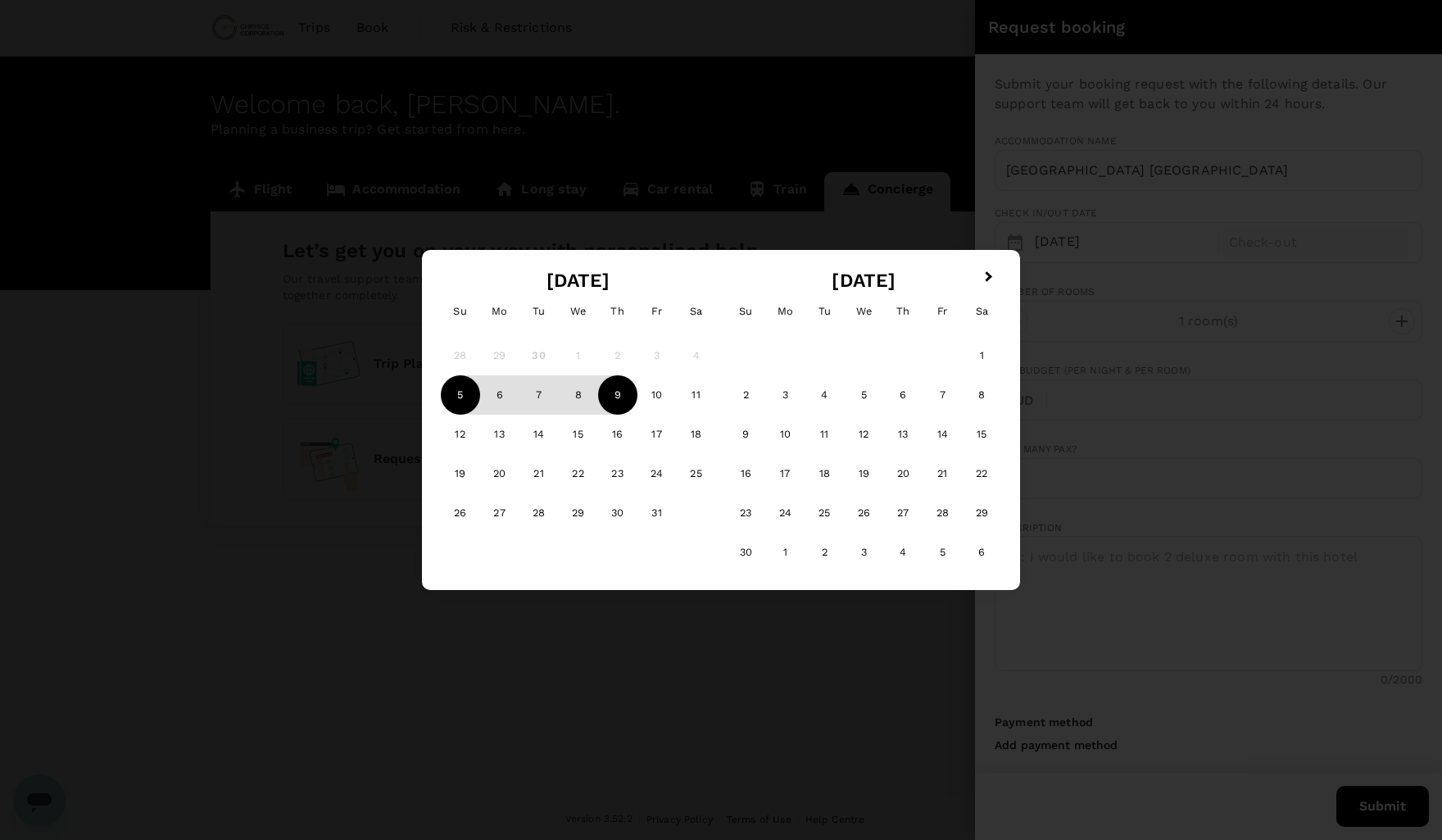
click at [602, 395] on div "9" at bounding box center [618, 395] width 40 height 40
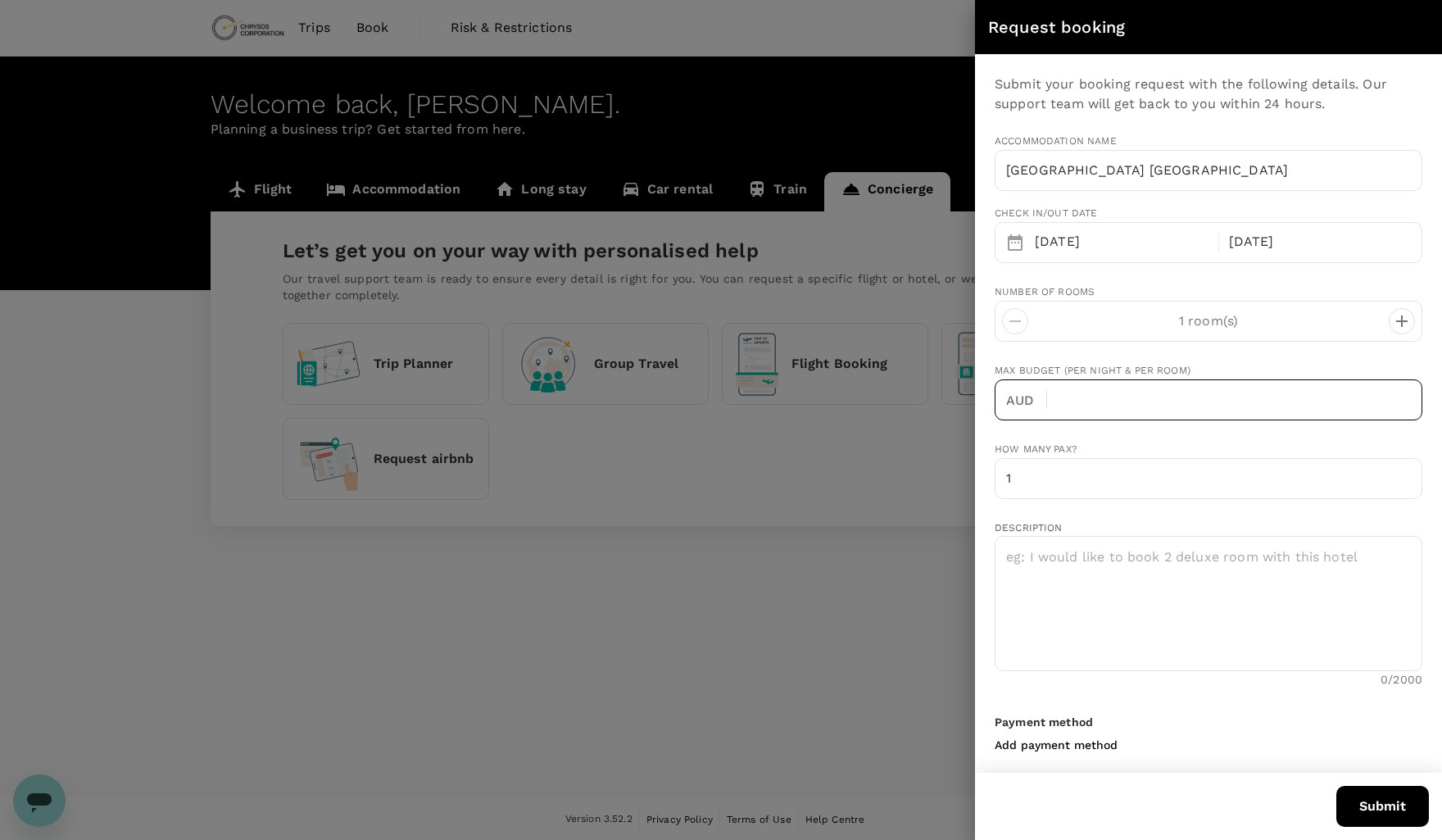
click at [1086, 401] on input "text" at bounding box center [1241, 399] width 362 height 41
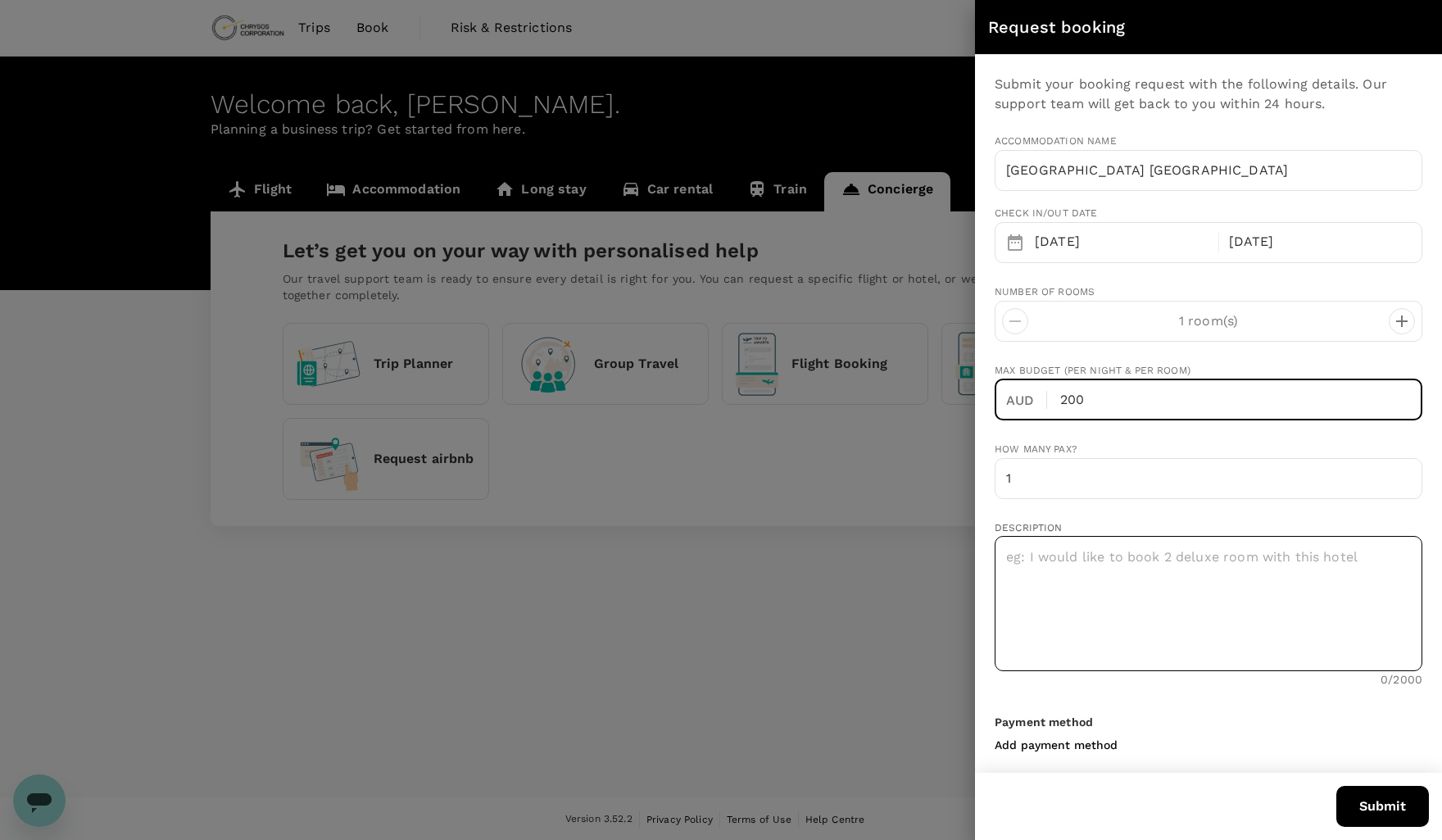
type input "200"
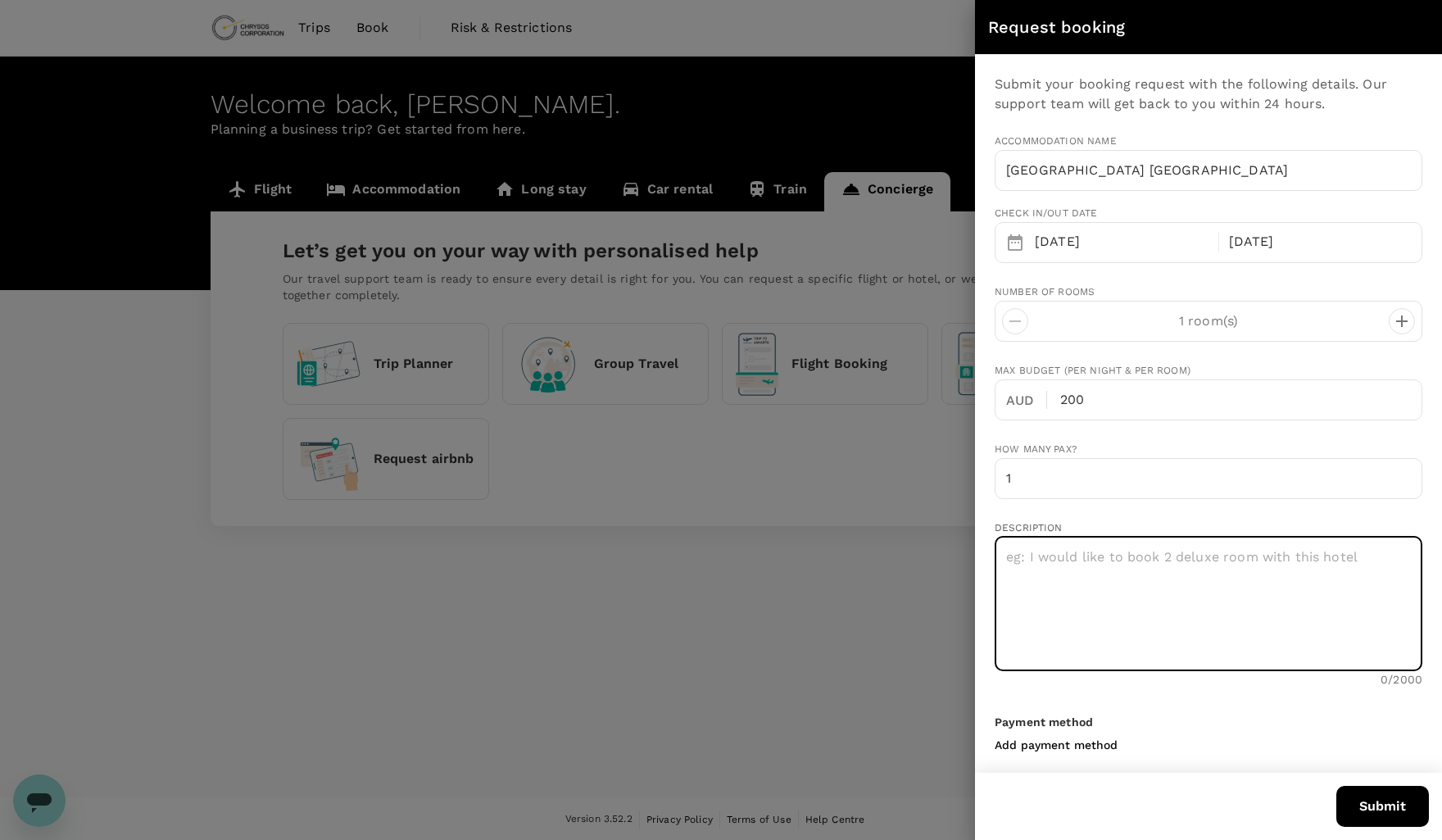
click at [1205, 564] on textarea at bounding box center [1209, 603] width 428 height 135
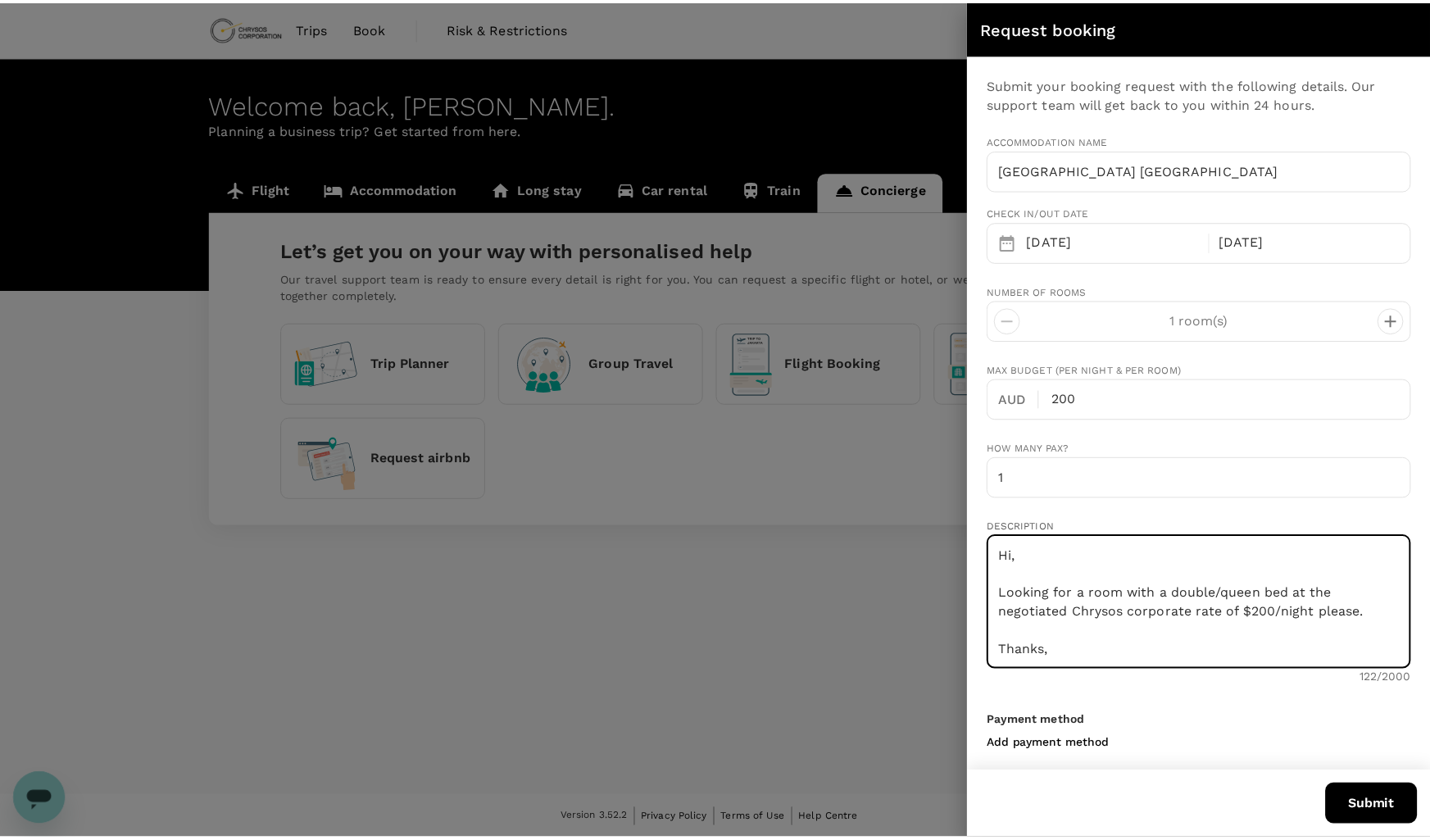
scroll to position [26, 0]
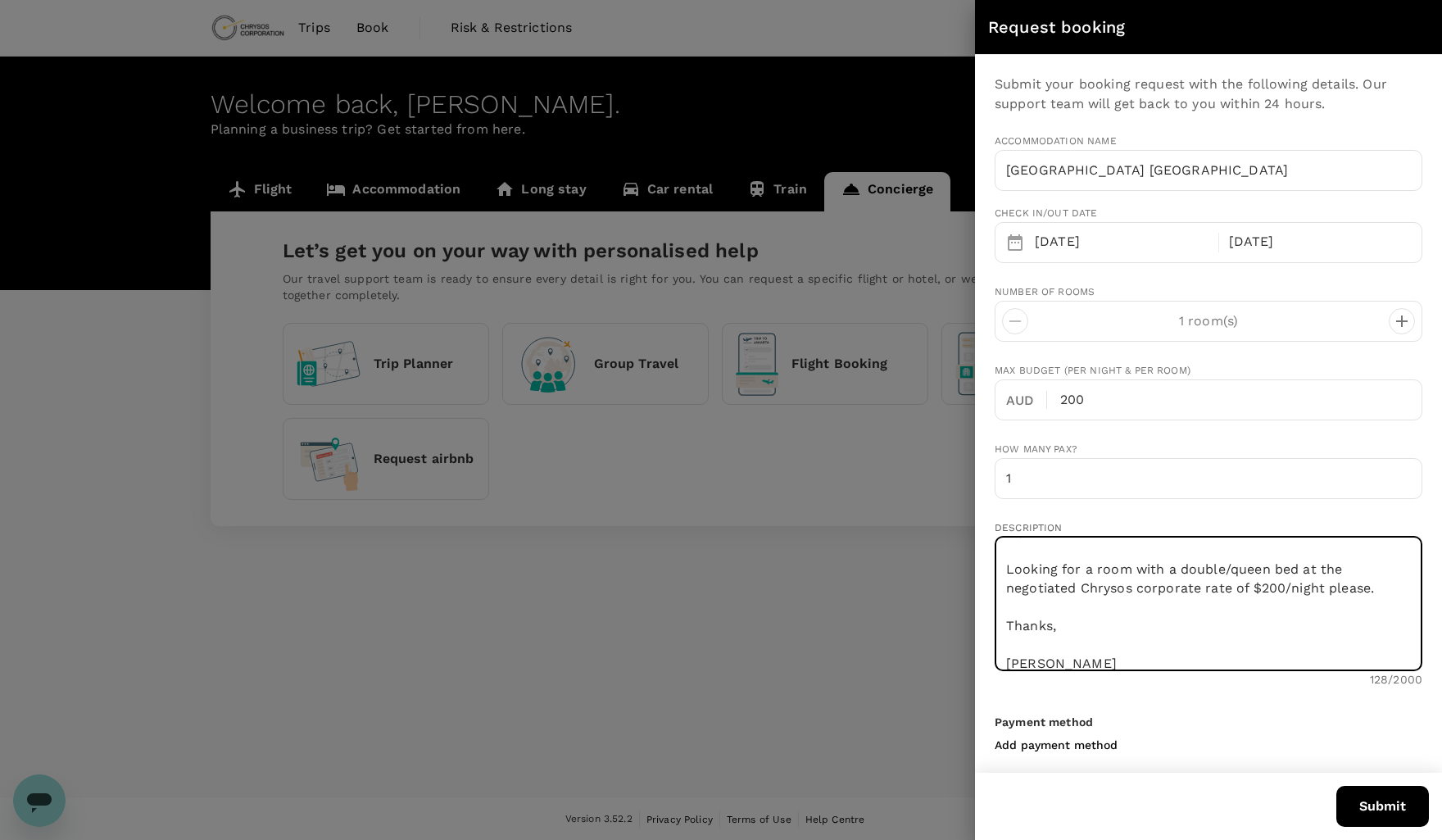
type textarea "Hi, Looking for a room with a double/queen bed at the negotiated Chrysos corpor…"
click at [1375, 805] on button "Submit" at bounding box center [1383, 805] width 93 height 41
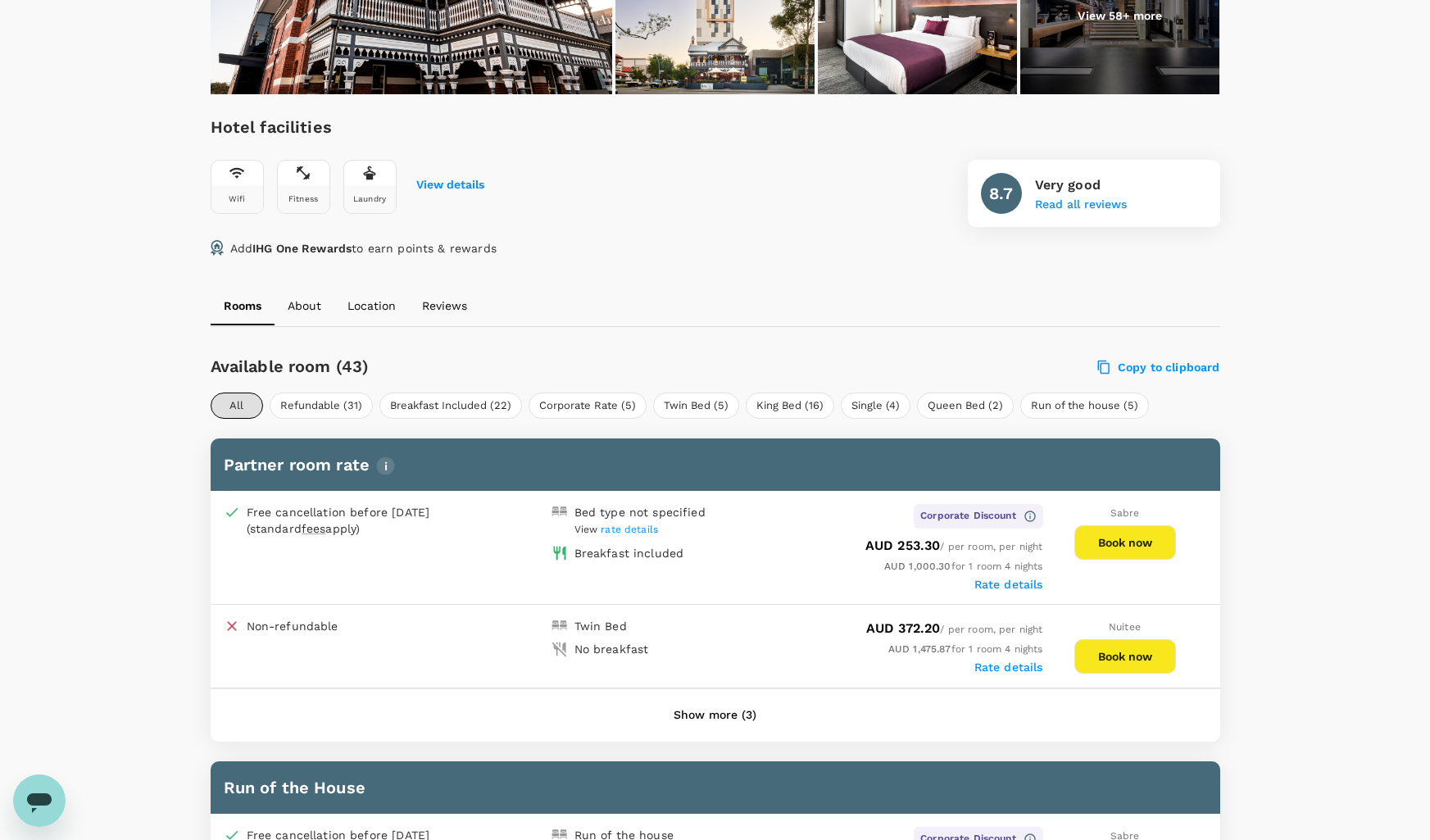
scroll to position [485, 0]
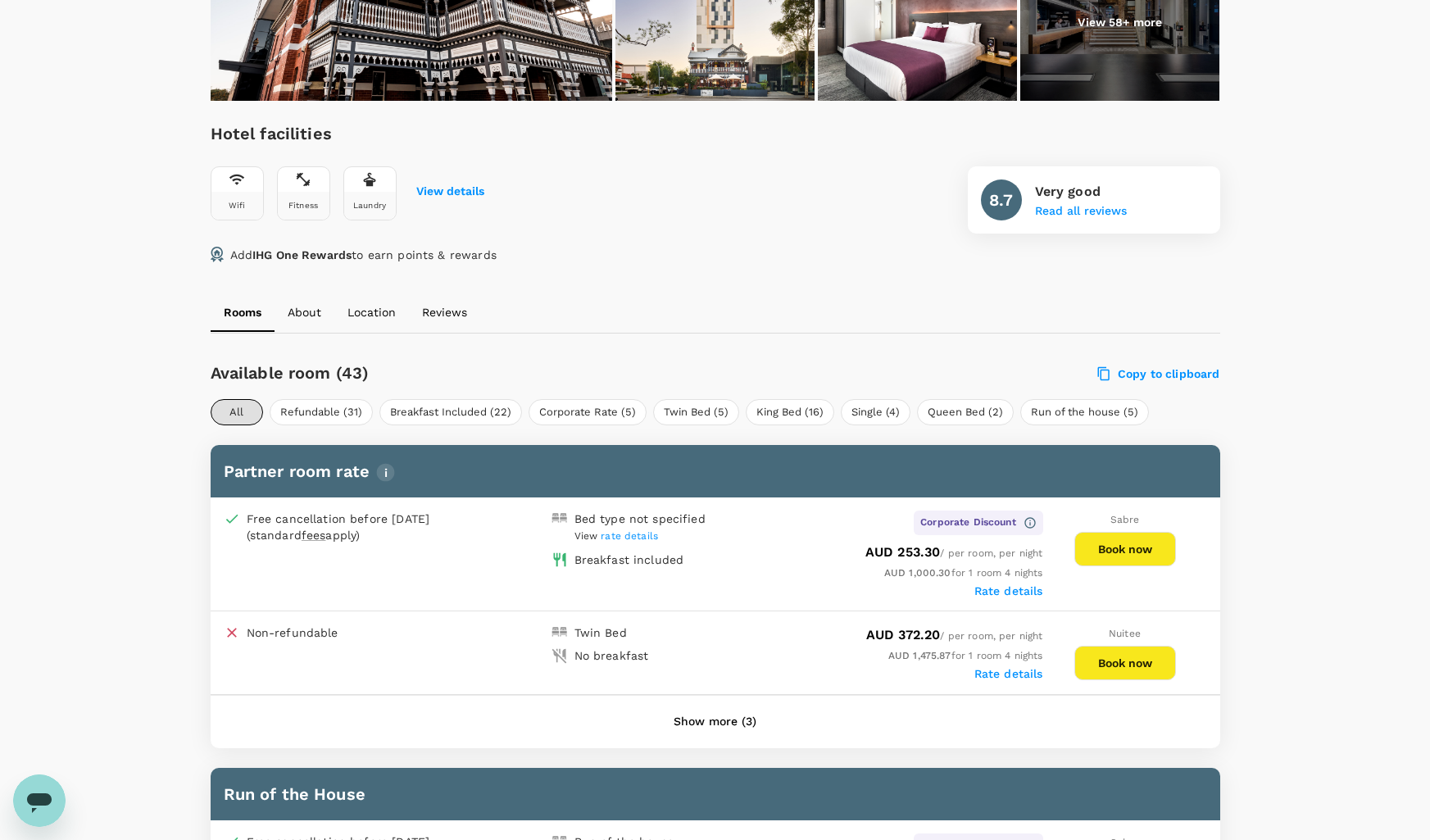
click at [1130, 546] on button "Book now" at bounding box center [1125, 548] width 102 height 35
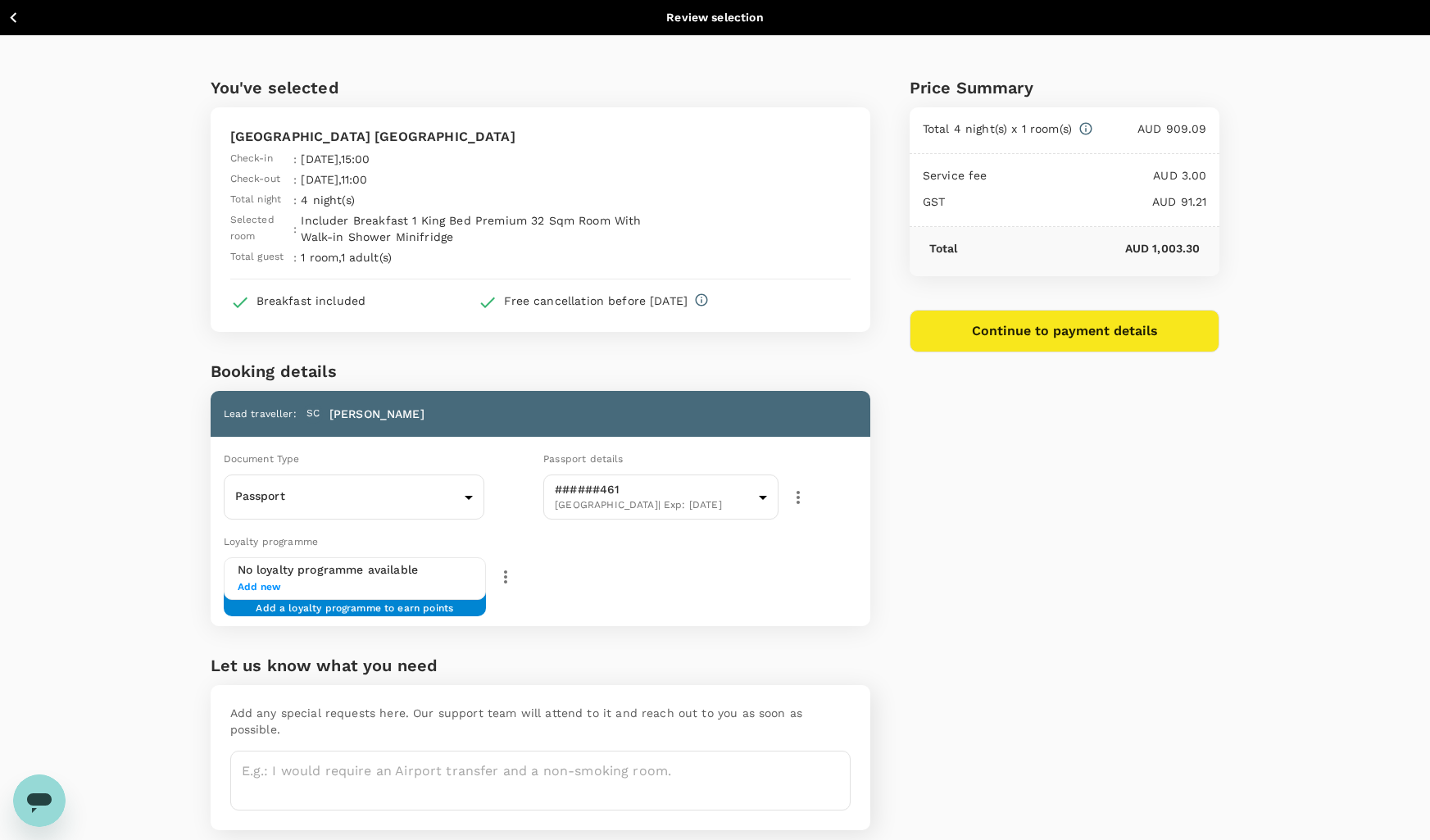
click at [1032, 512] on div "Price Summary Total 4 night(s) x 1 room(s) AUD 909.09 Service fee AUD 3.00 GST …" at bounding box center [1046, 446] width 350 height 821
click at [1057, 338] on button "Continue to payment details" at bounding box center [1064, 330] width 310 height 42
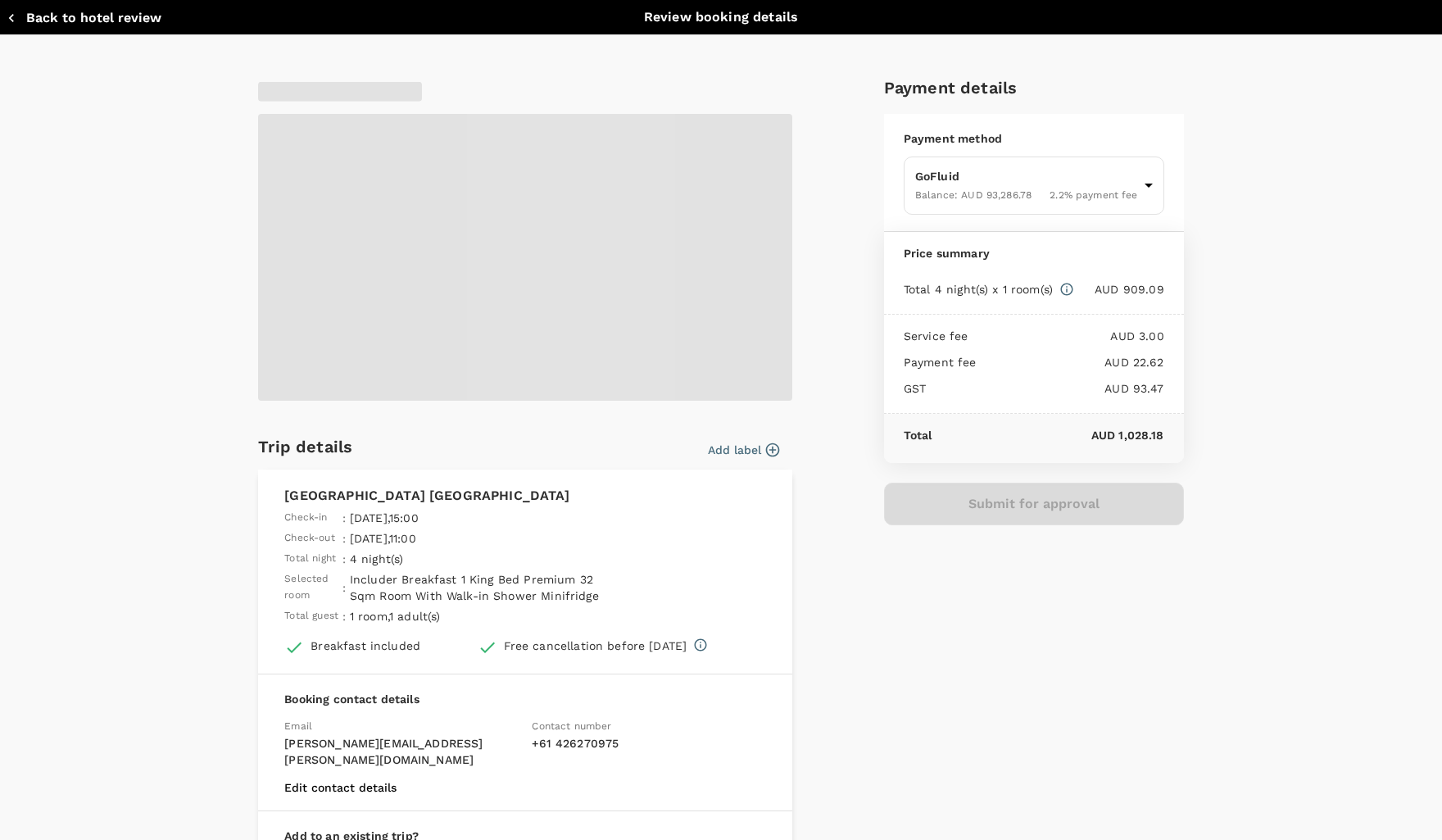
click at [843, 425] on div "Trip details Add label Holiday Inn West Perth Check-in : 05 Oct 2025 , 15:00 Ch…" at bounding box center [714, 501] width 938 height 880
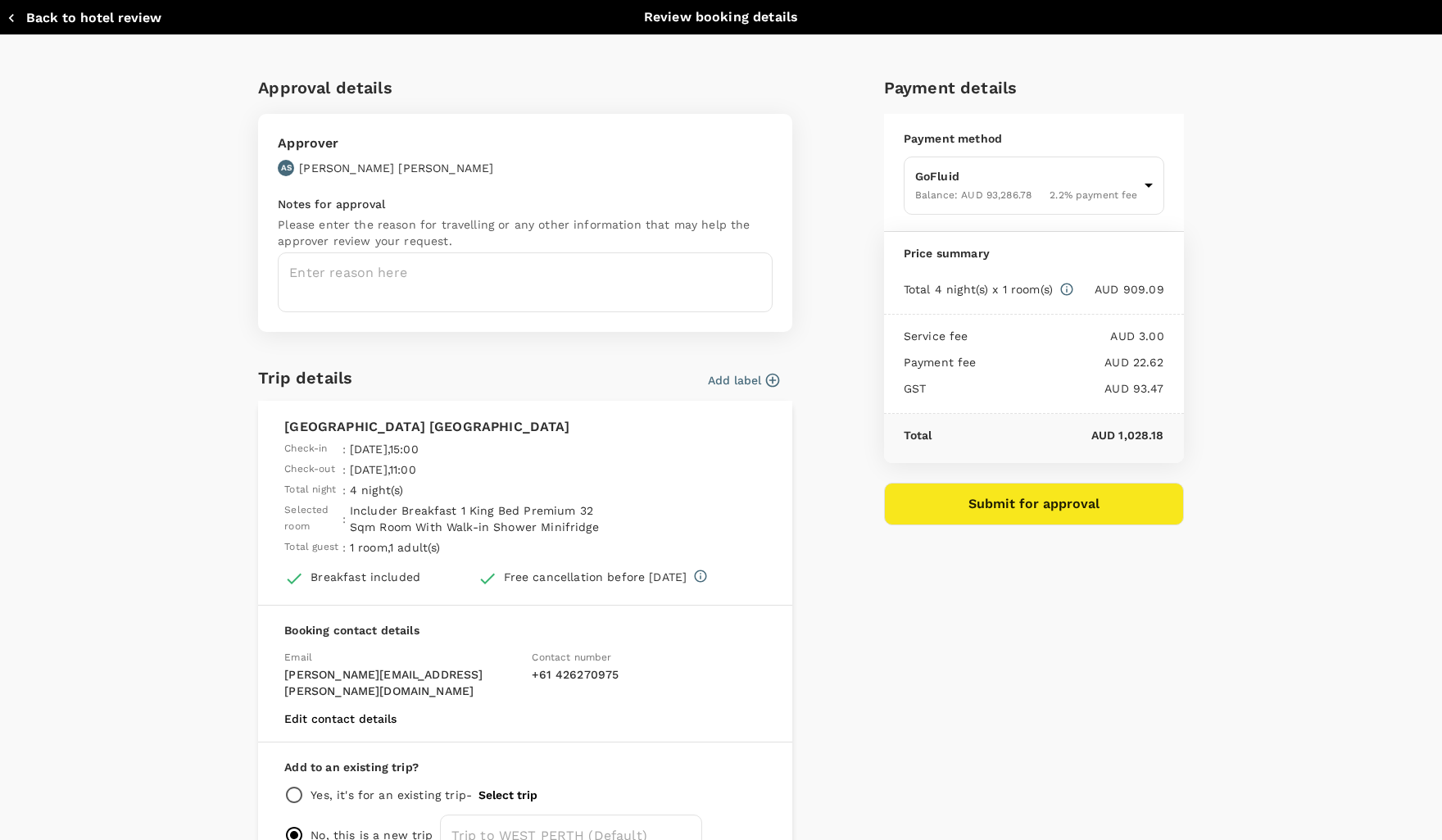
click at [837, 384] on div "Approval details Approver AS Allan Stabile Notes for approval Please enter the …" at bounding box center [714, 466] width 938 height 810
click at [11, 14] on icon "button" at bounding box center [11, 18] width 17 height 17
type input "9c4289b1-14a3-4119-8736-521306e5ca8f"
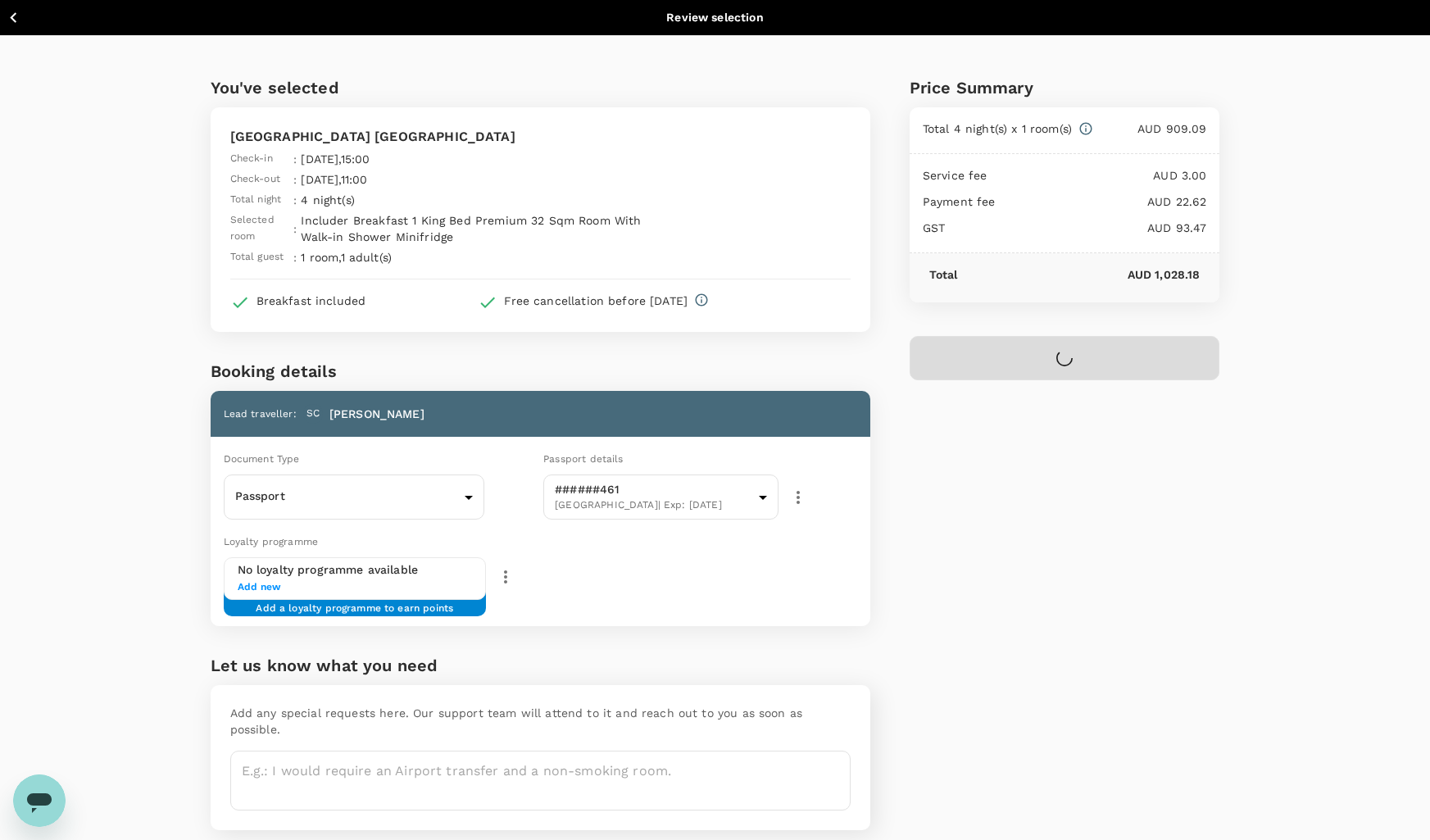
click at [14, 20] on icon "button" at bounding box center [13, 17] width 7 height 11
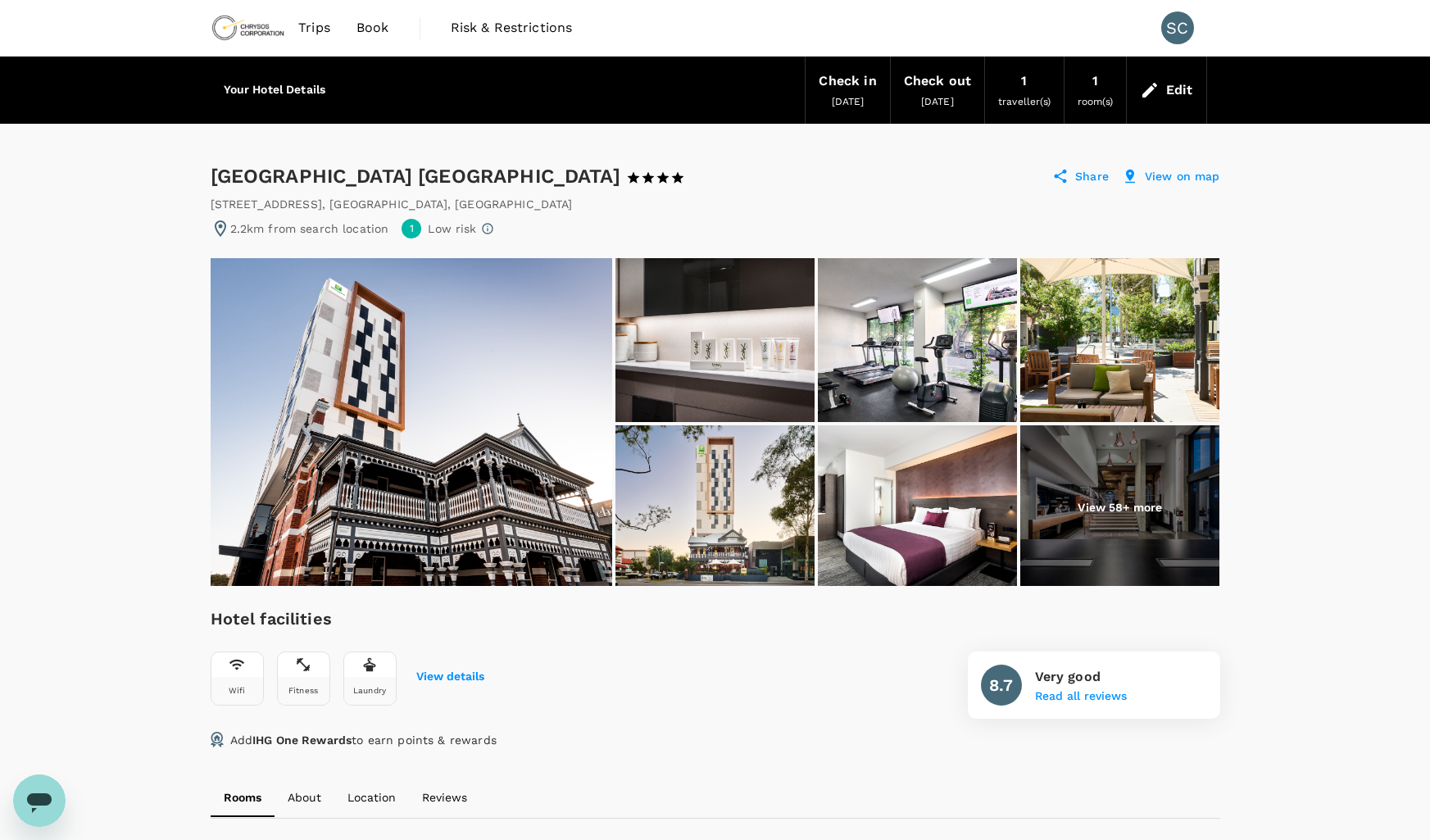
drag, startPoint x: 1328, startPoint y: 322, endPoint x: 1312, endPoint y: 315, distance: 17.5
